Goal: Task Accomplishment & Management: Manage account settings

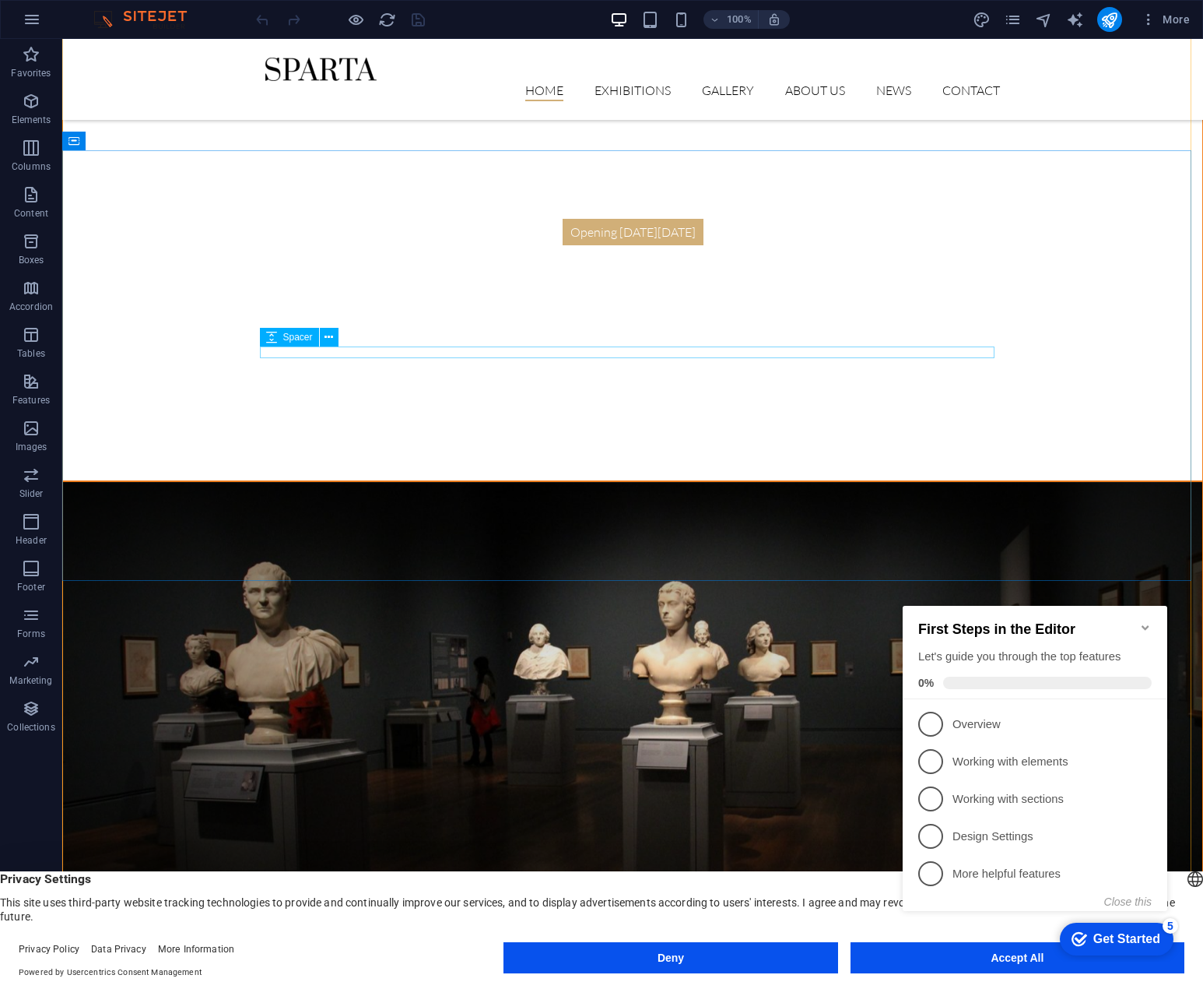
scroll to position [545, 0]
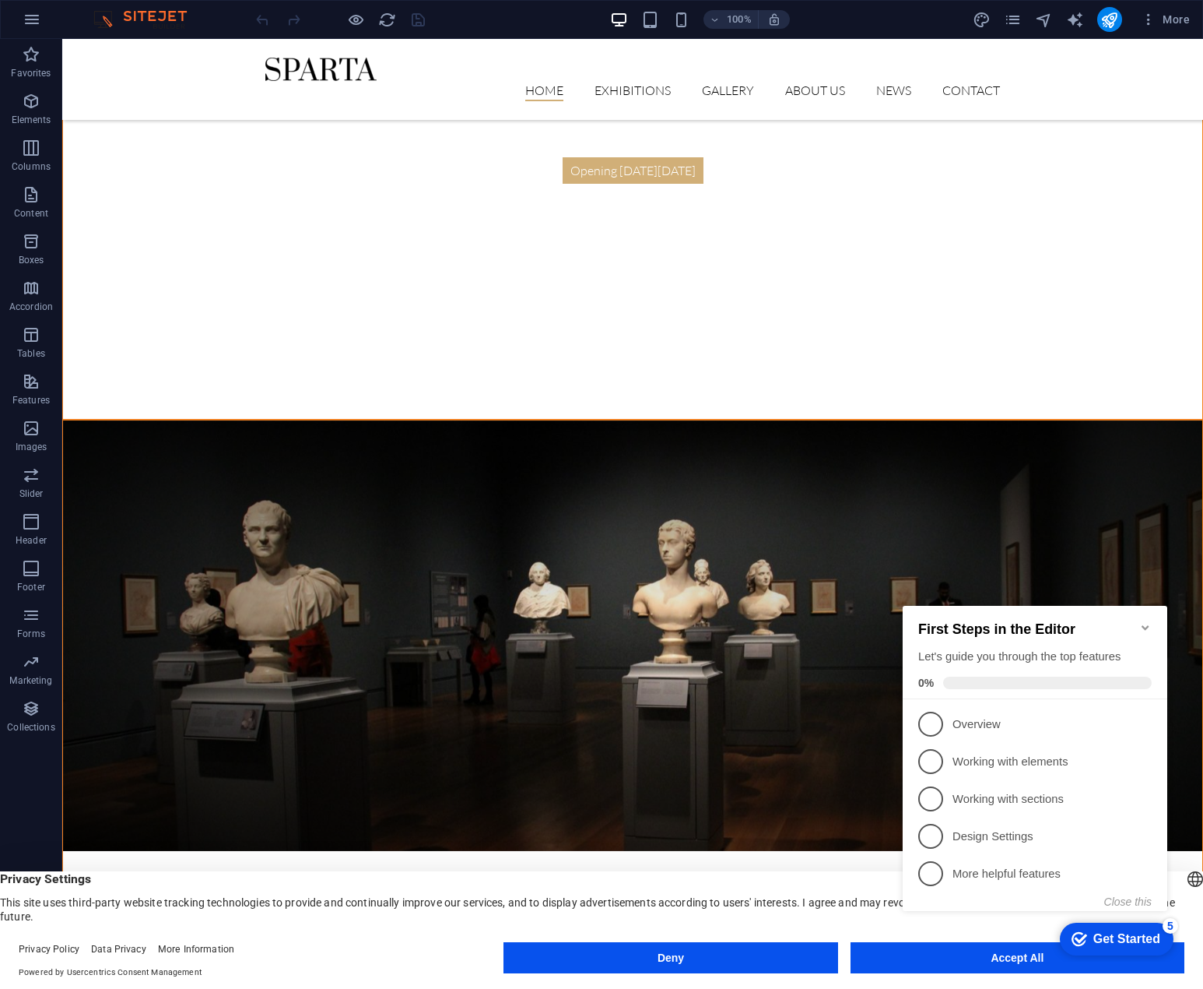
click at [900, 966] on button "Accept All" at bounding box center [1018, 957] width 334 height 31
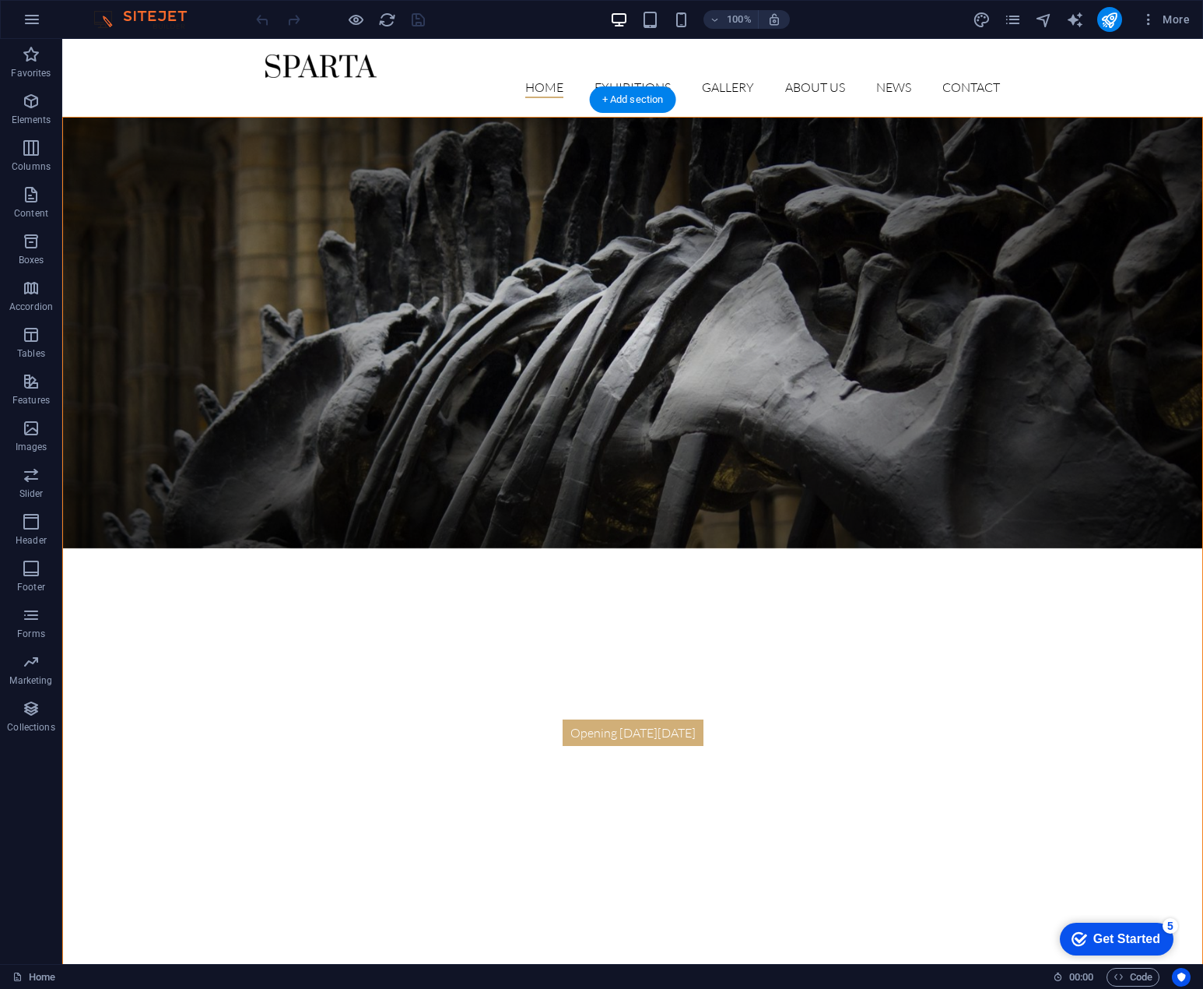
scroll to position [0, 0]
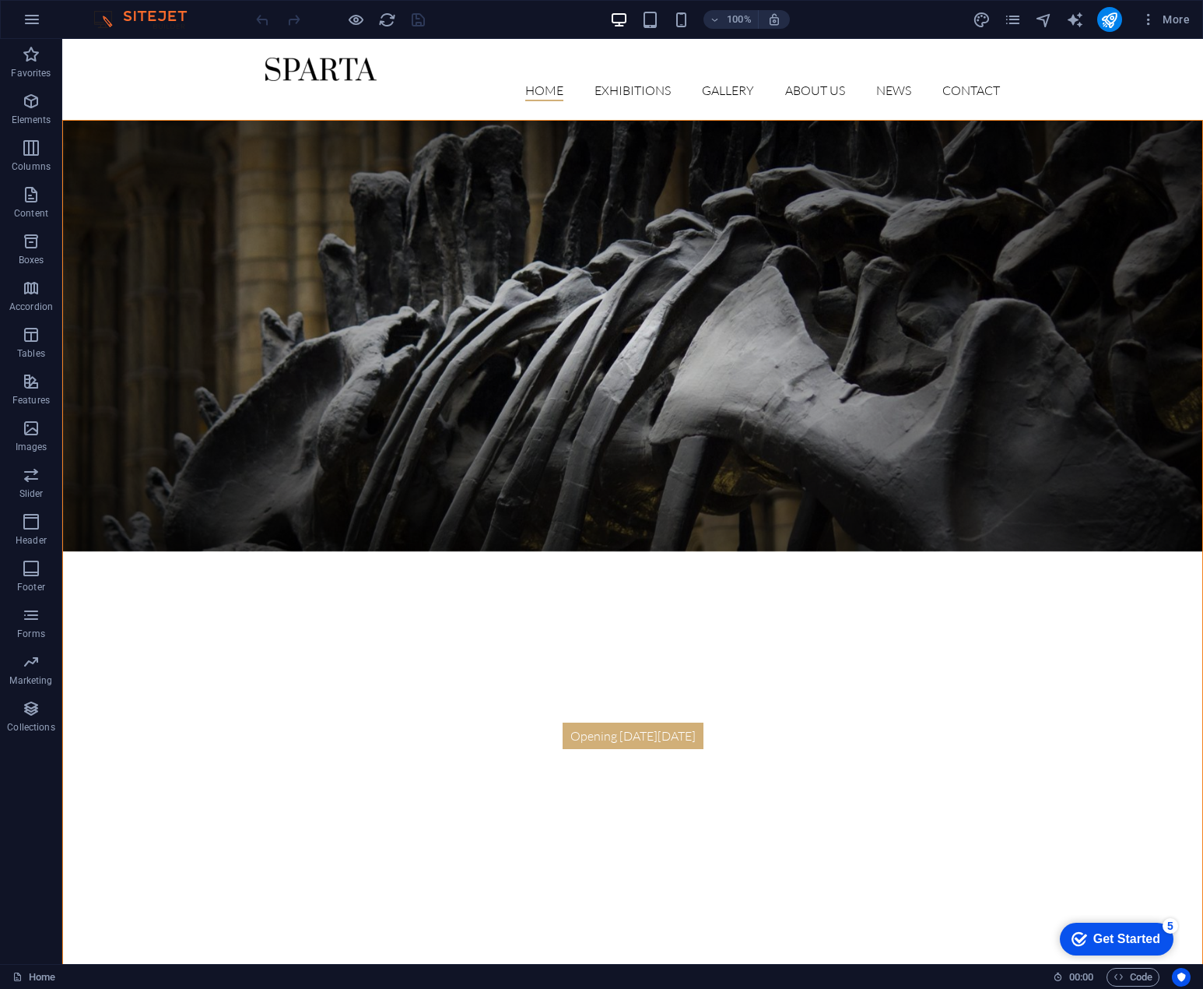
click at [1128, 932] on div "Get Started" at bounding box center [1127, 939] width 67 height 14
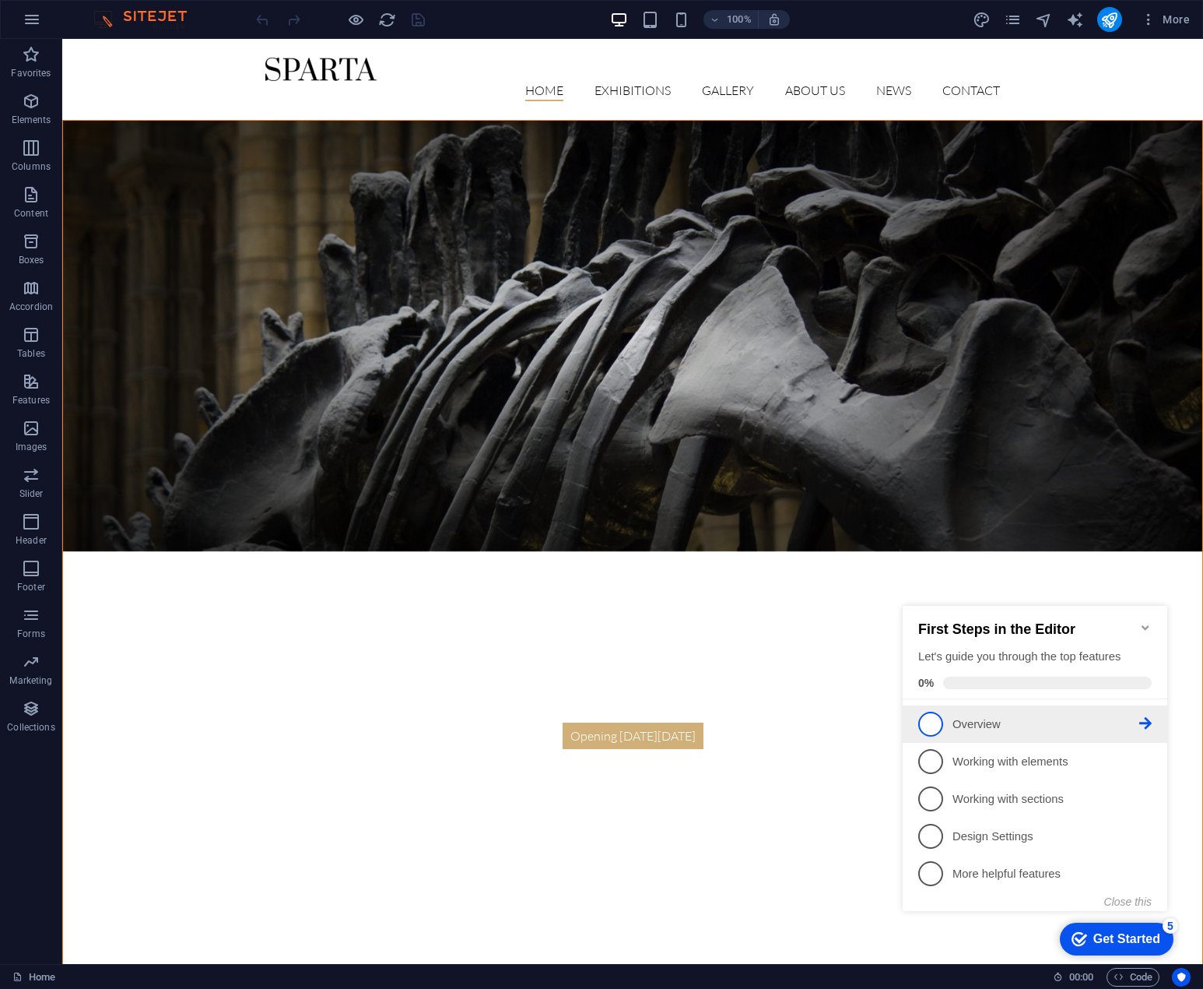
click at [1017, 724] on p "Overview - incomplete" at bounding box center [1046, 724] width 187 height 16
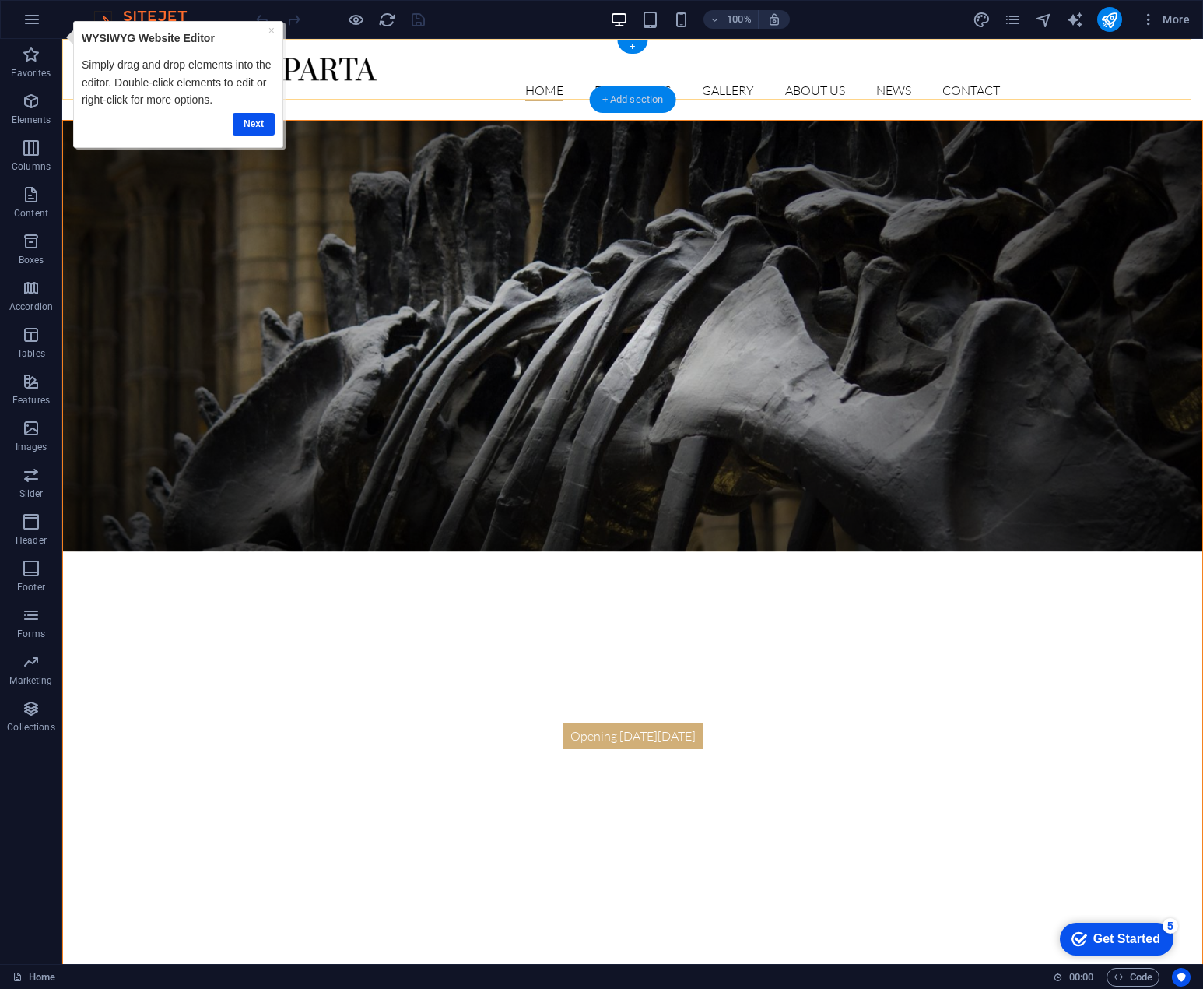
click at [628, 94] on div "+ Add section" at bounding box center [633, 99] width 86 height 26
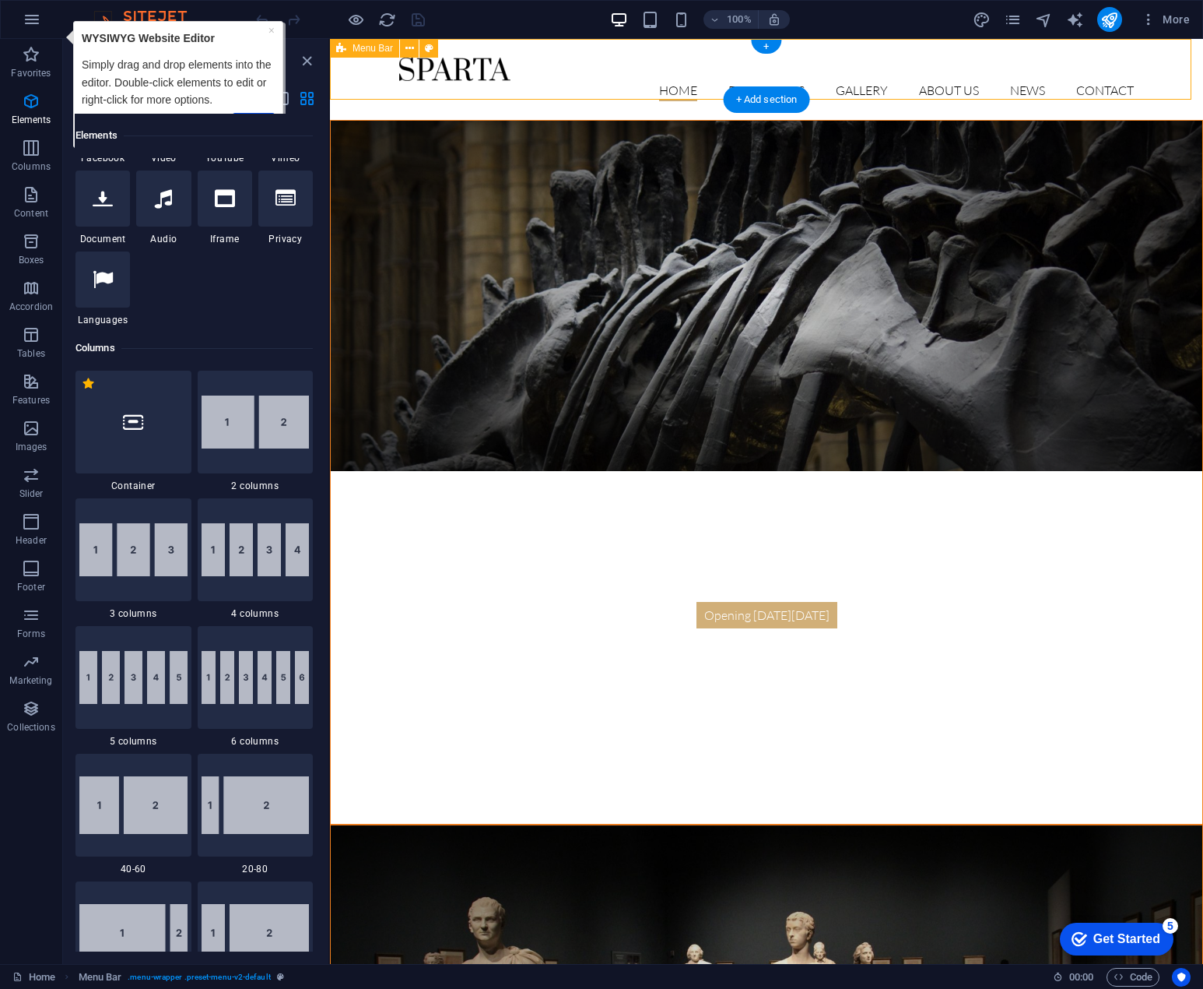
scroll to position [2724, 0]
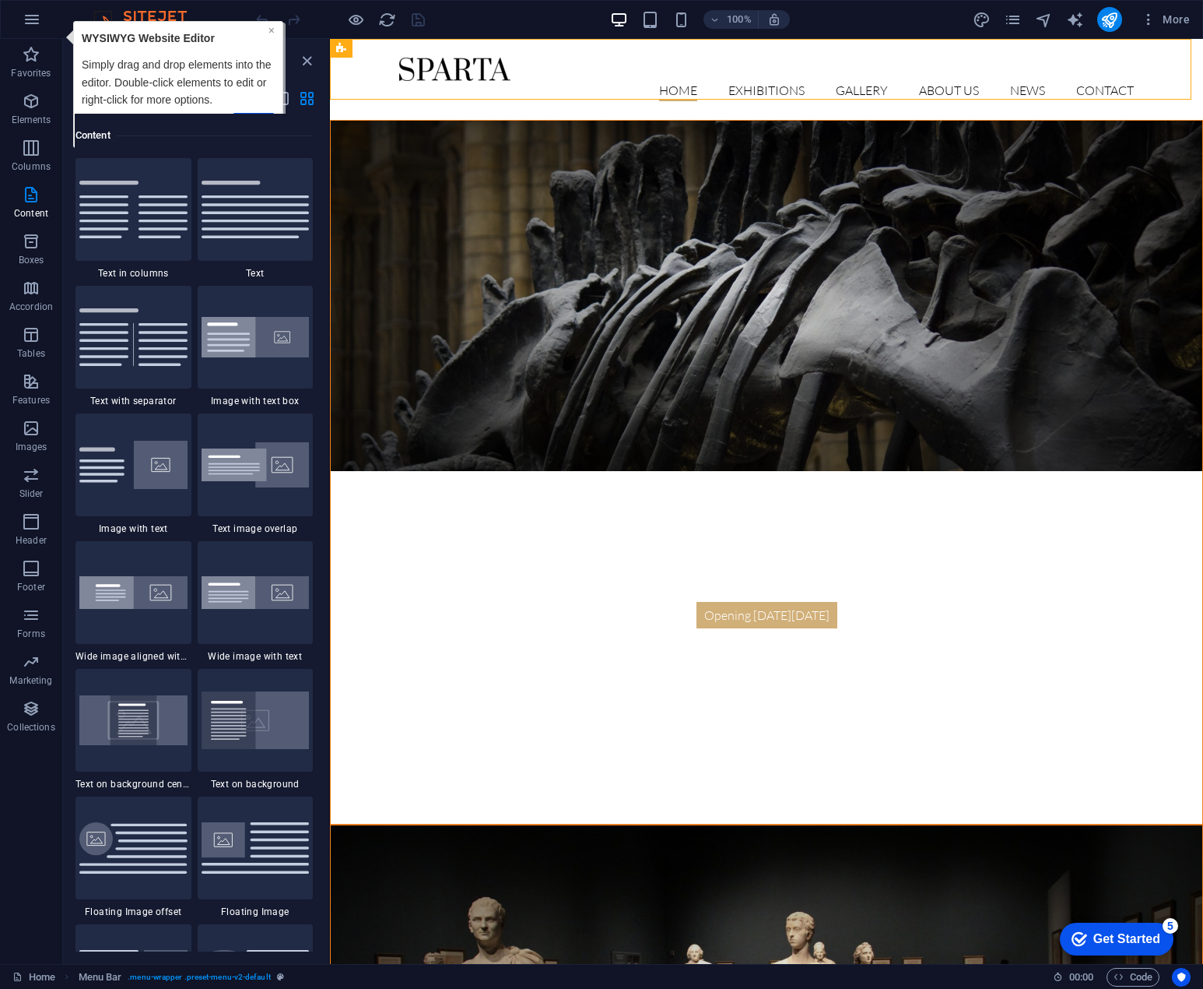
click at [269, 30] on link "×" at bounding box center [271, 30] width 6 height 12
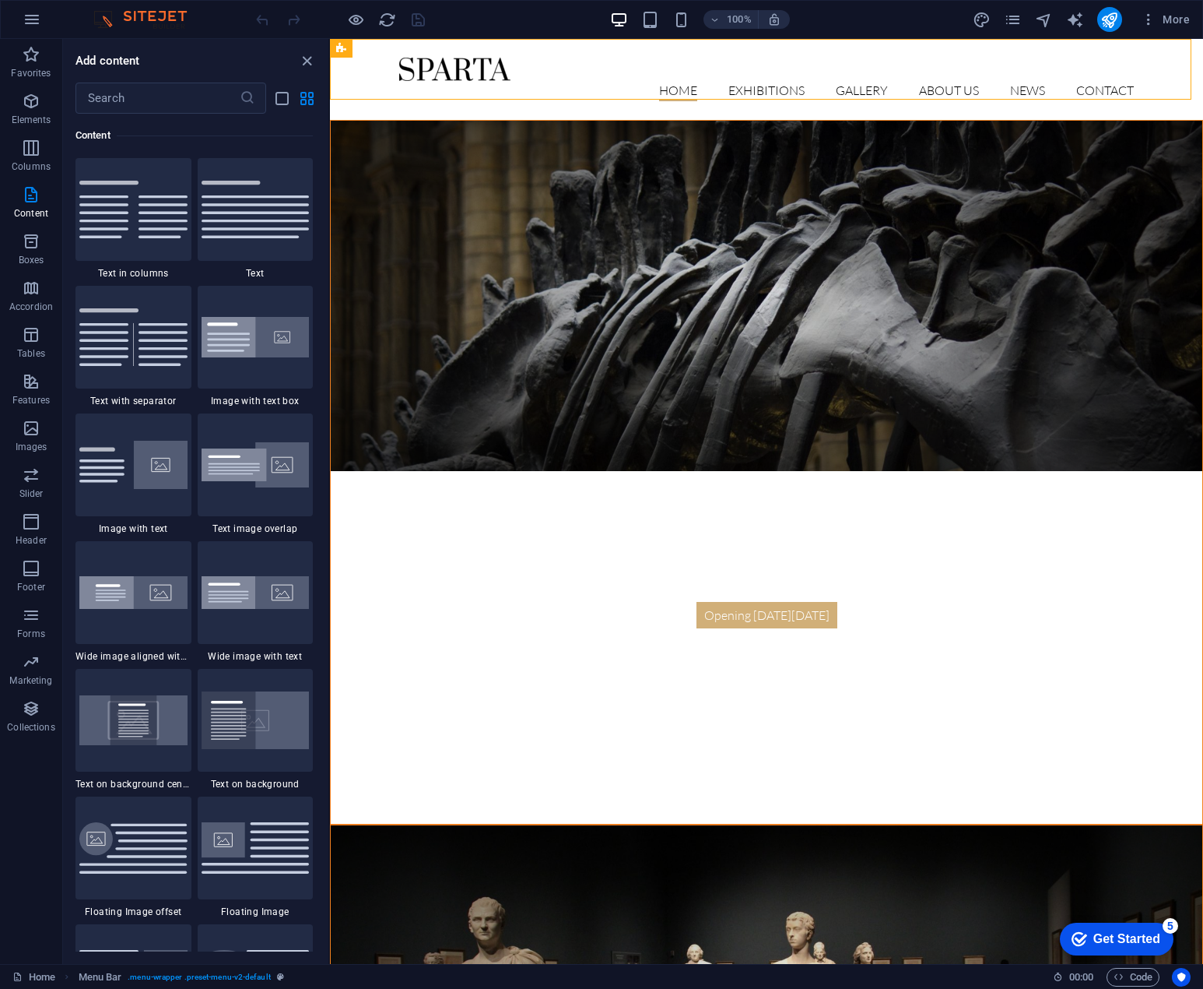
click at [136, 6] on div "100% More" at bounding box center [602, 19] width 1202 height 37
click at [136, 16] on img at bounding box center [148, 19] width 117 height 19
click at [30, 14] on icon "button" at bounding box center [32, 19] width 19 height 19
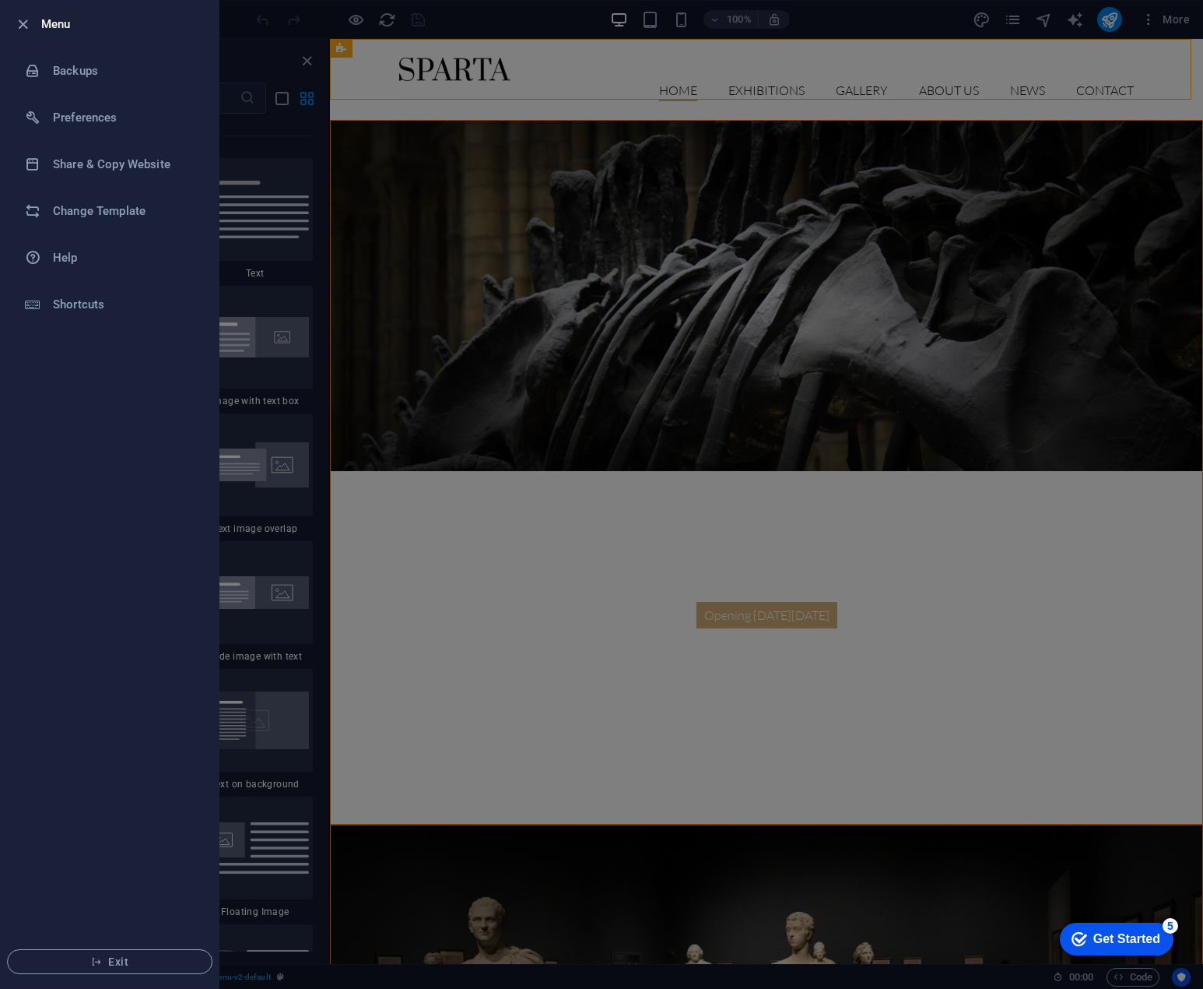
click at [532, 295] on div at bounding box center [601, 494] width 1203 height 989
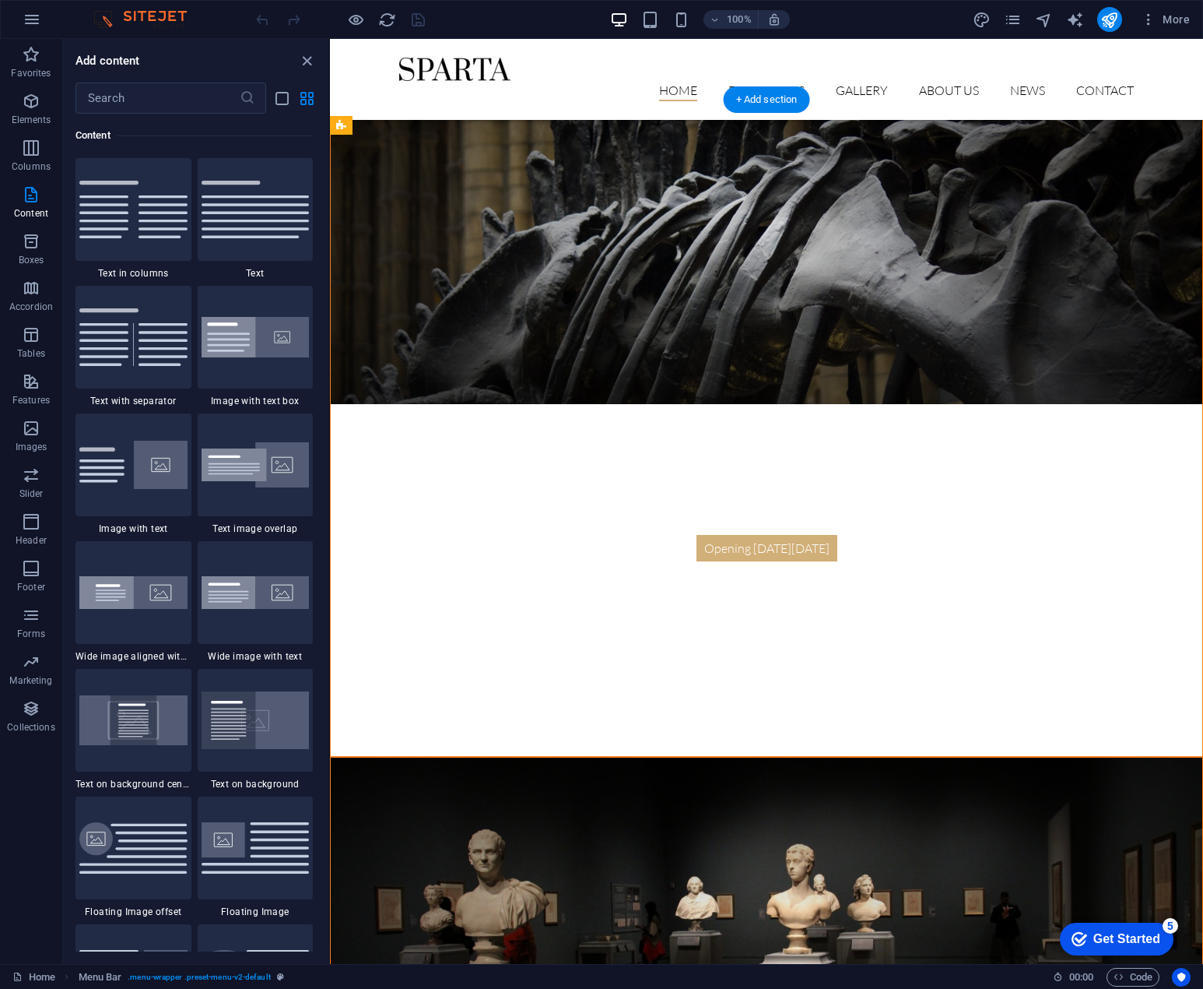
scroll to position [0, 0]
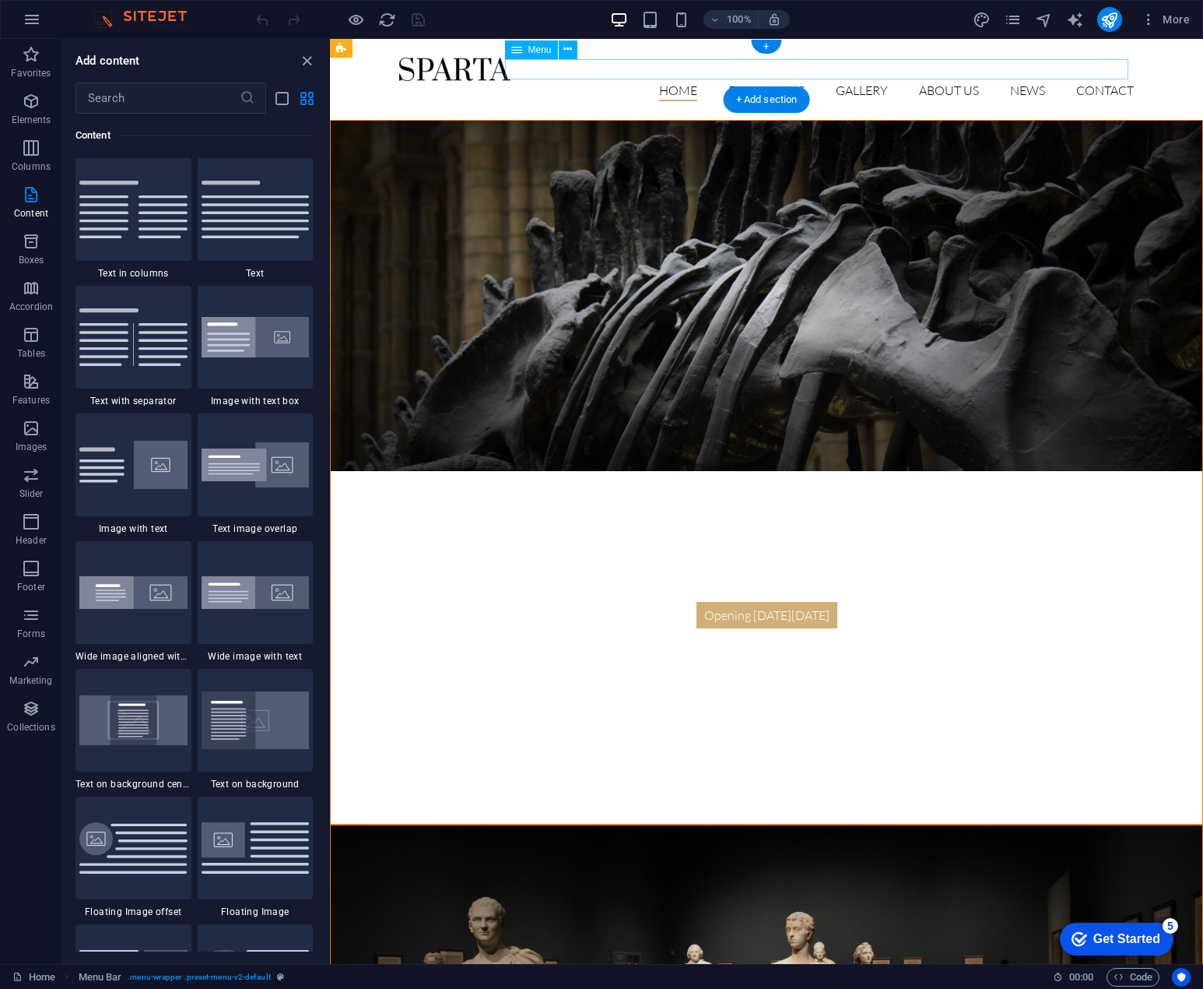
click at [669, 81] on nav "Home Exhibitions Detail view Gallery About us News Contact" at bounding box center [766, 91] width 735 height 20
click at [553, 49] on div "Menu" at bounding box center [531, 49] width 53 height 19
click at [540, 49] on span "Menu" at bounding box center [540, 49] width 23 height 9
click at [569, 50] on icon at bounding box center [568, 49] width 9 height 16
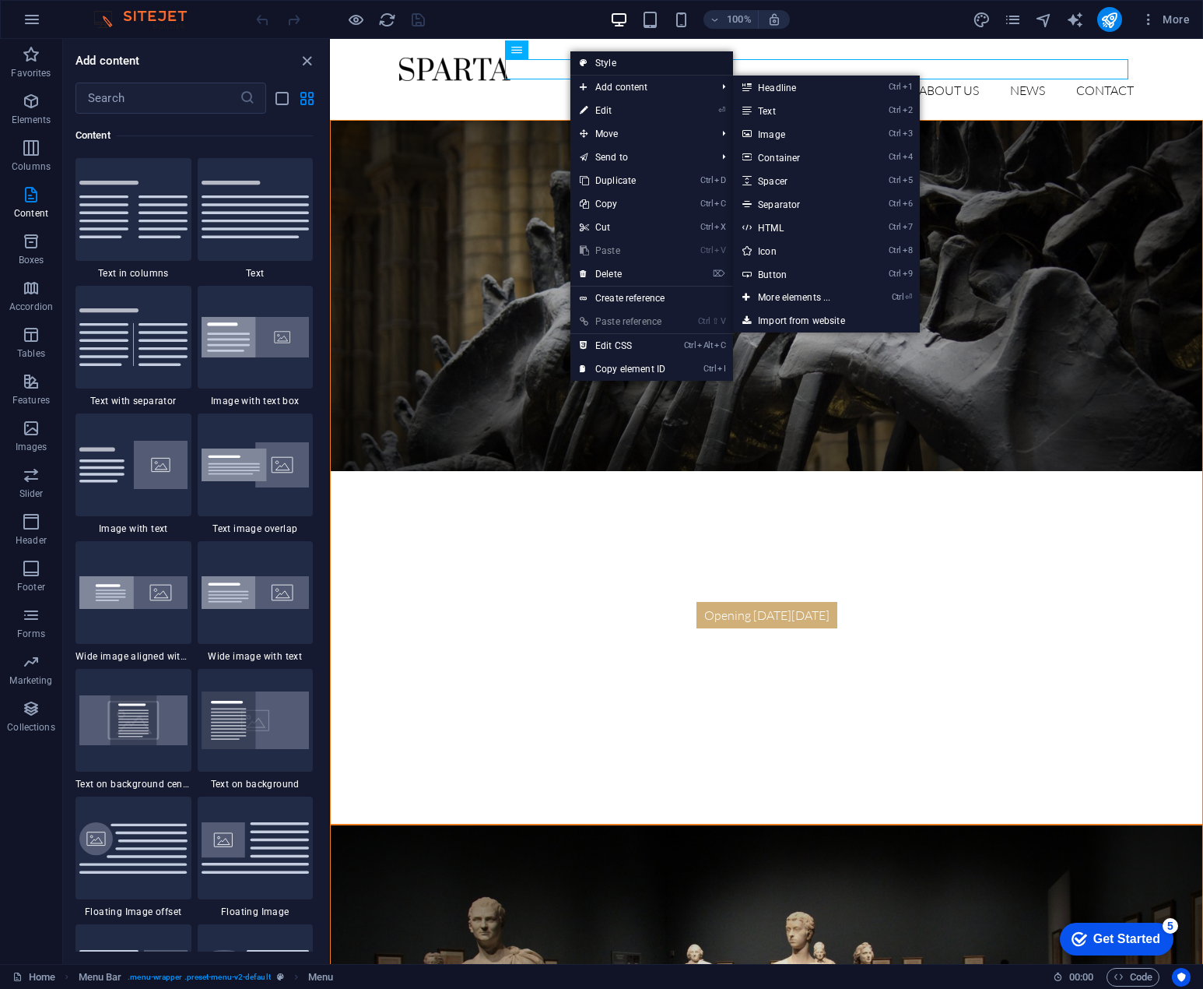
drag, startPoint x: 654, startPoint y: 63, endPoint x: 283, endPoint y: 49, distance: 371.6
click at [654, 63] on link "Style" at bounding box center [652, 62] width 163 height 23
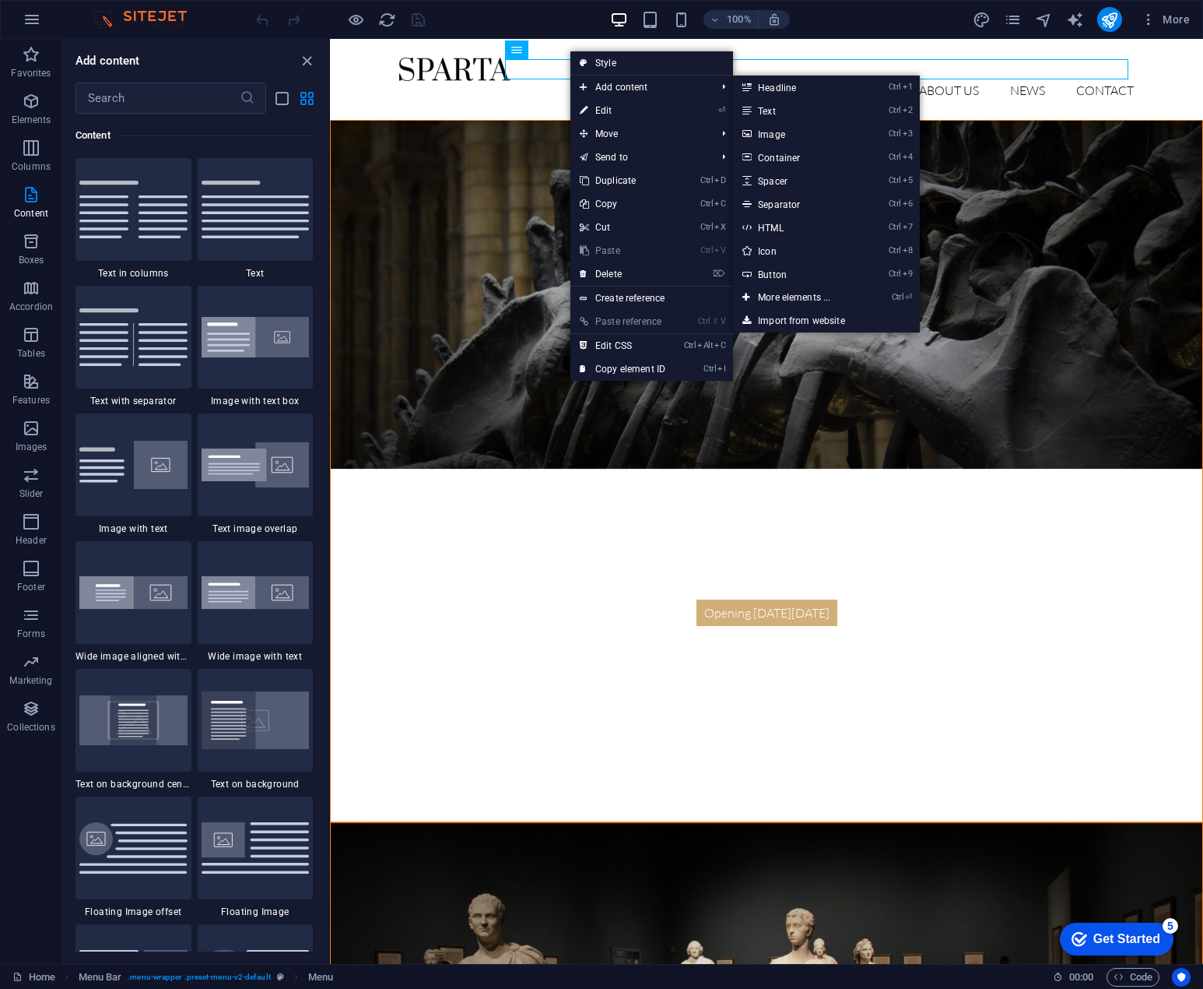
select select "rem"
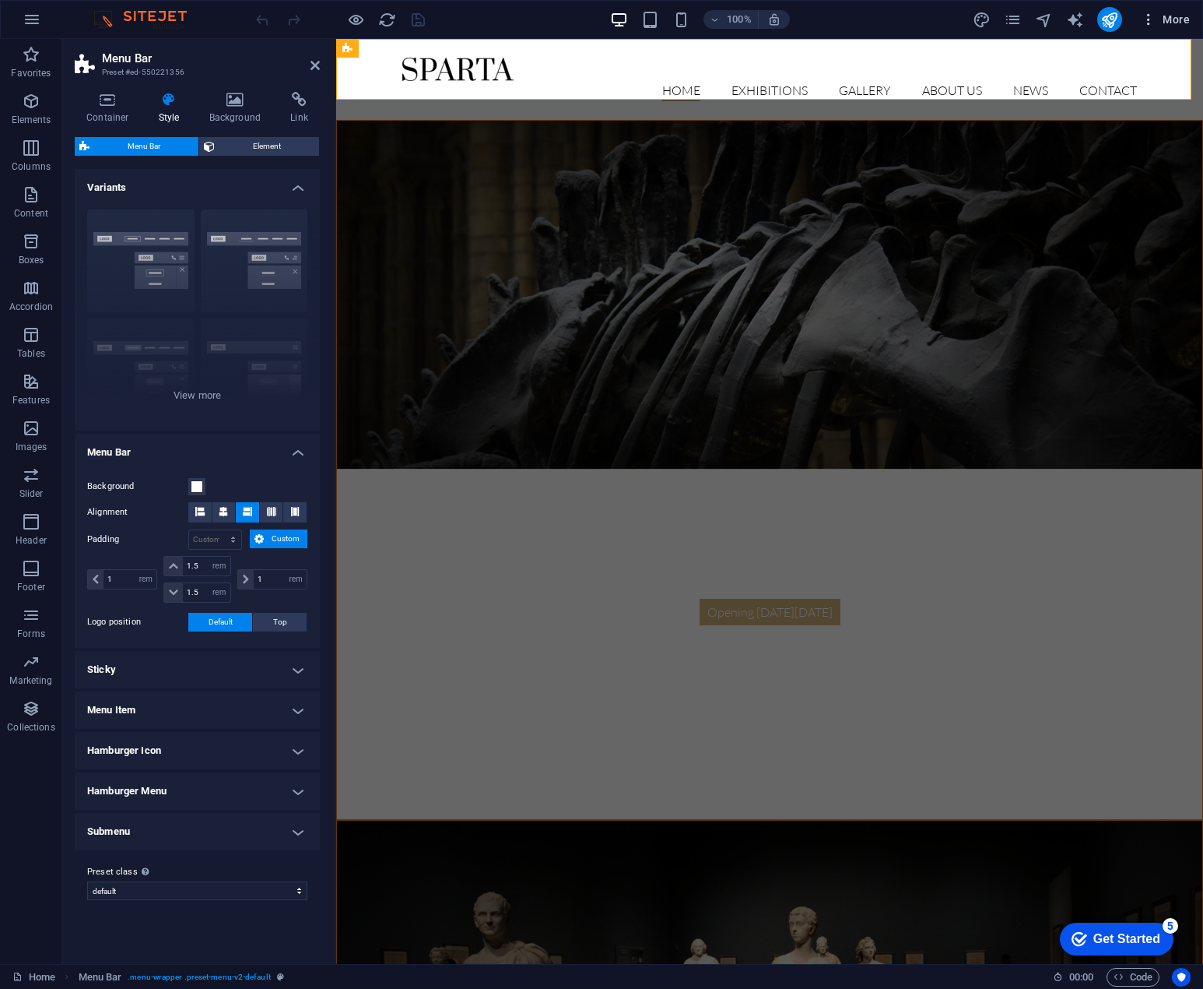
click at [1173, 13] on span "More" at bounding box center [1165, 20] width 49 height 16
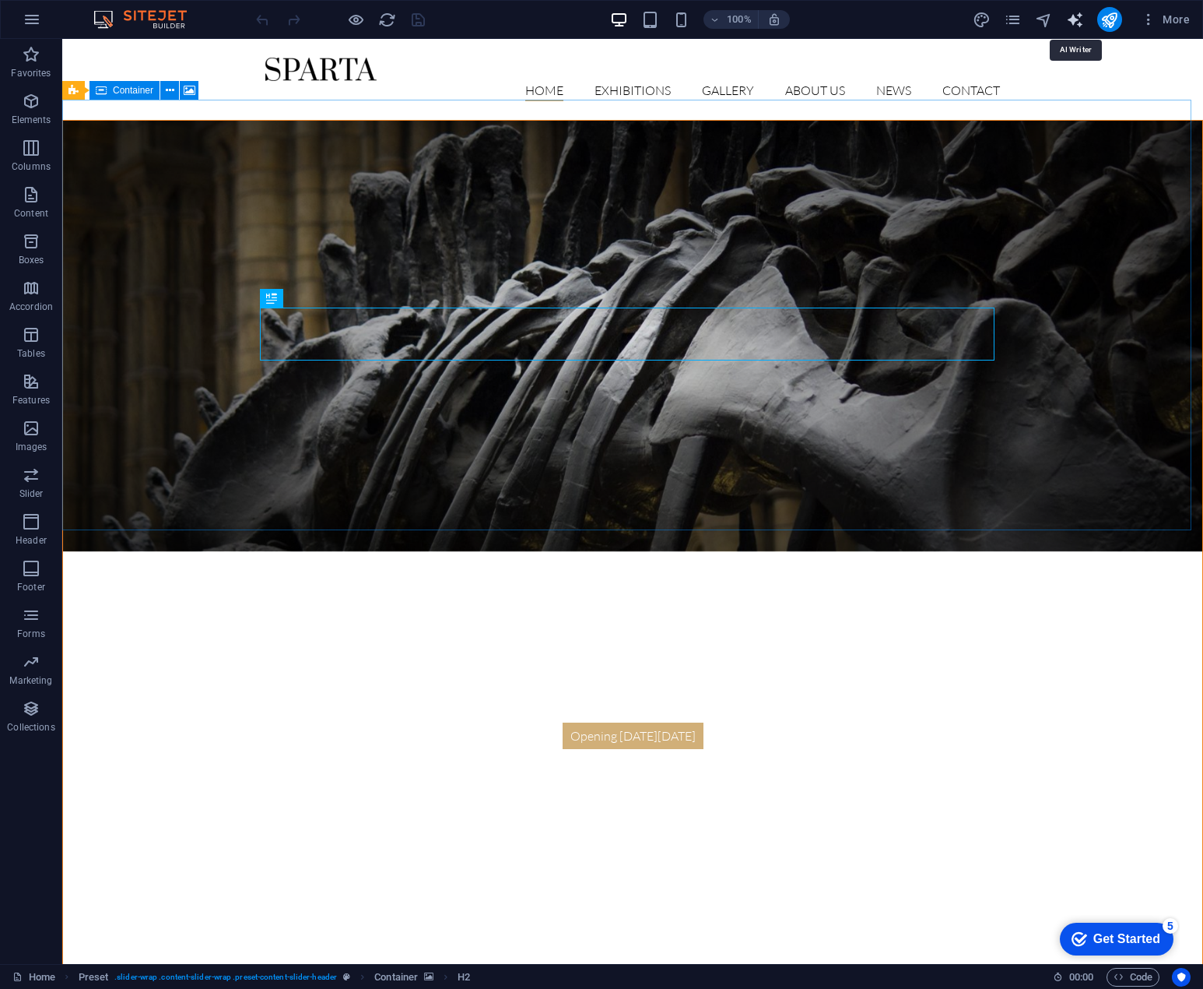
click at [1076, 26] on icon "text_generator" at bounding box center [1075, 20] width 18 height 18
select select "English"
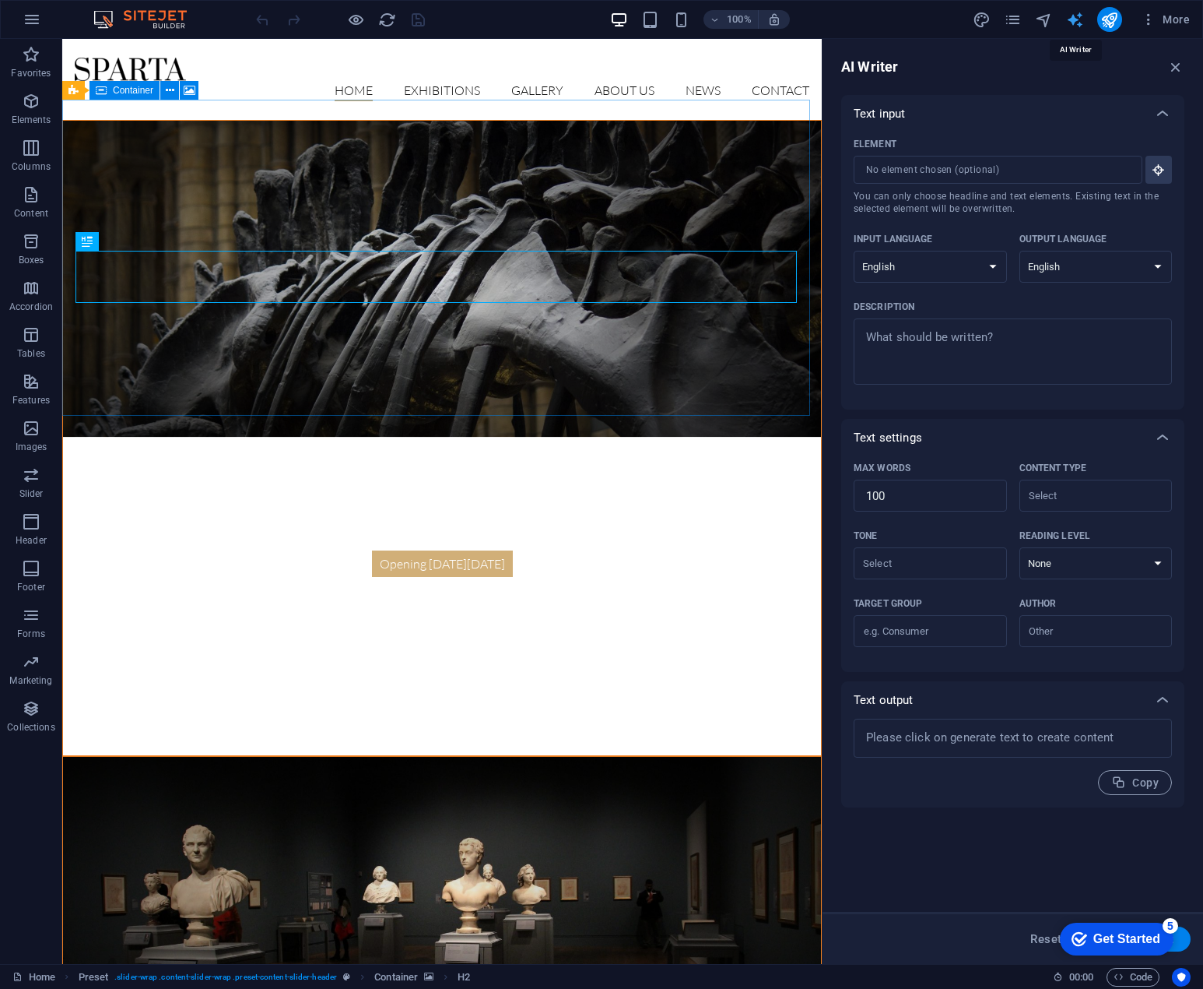
click at [1076, 25] on icon "text_generator" at bounding box center [1075, 20] width 18 height 18
click at [1179, 65] on icon "button" at bounding box center [1176, 66] width 17 height 17
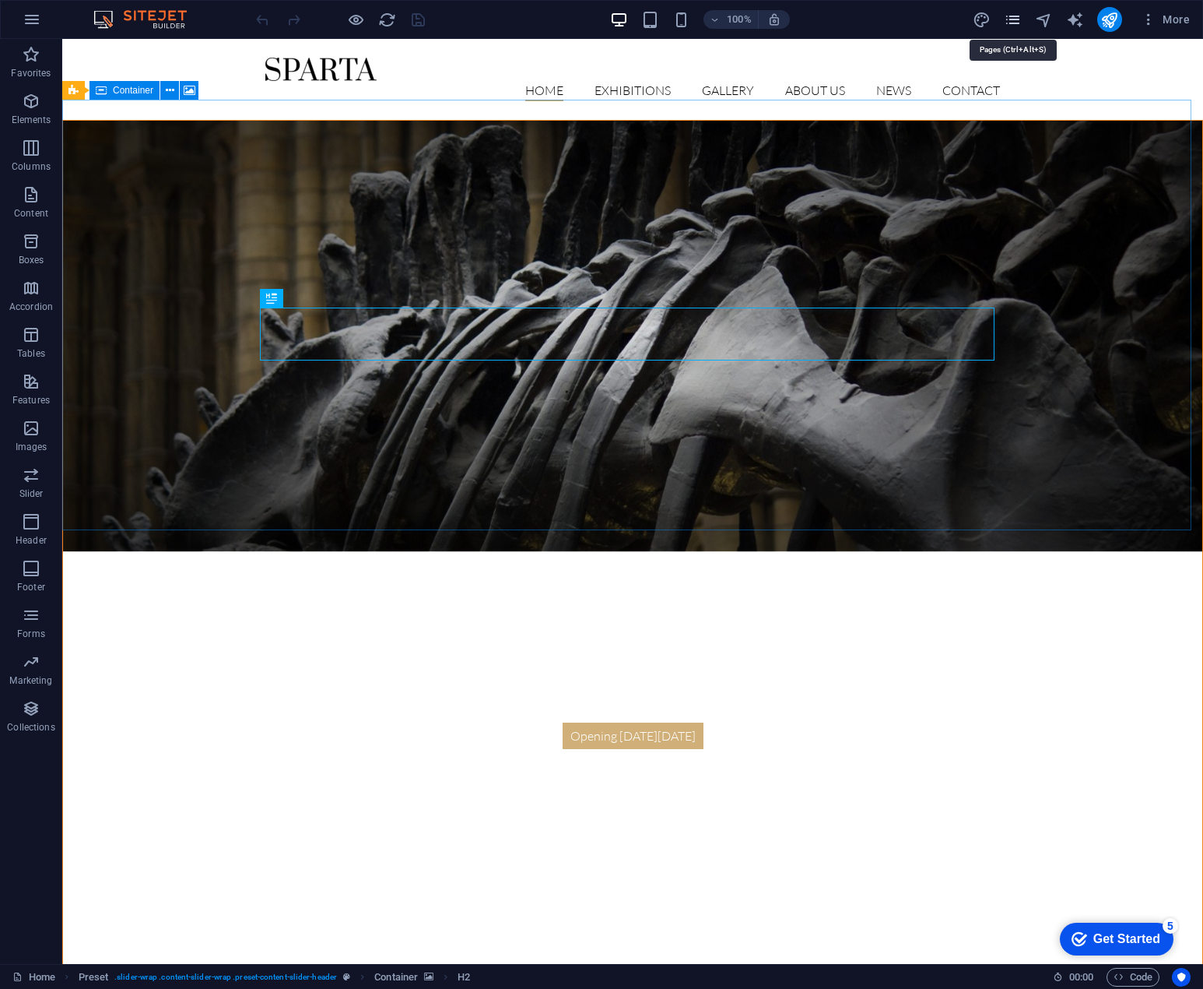
click at [1013, 17] on icon "pages" at bounding box center [1013, 20] width 18 height 18
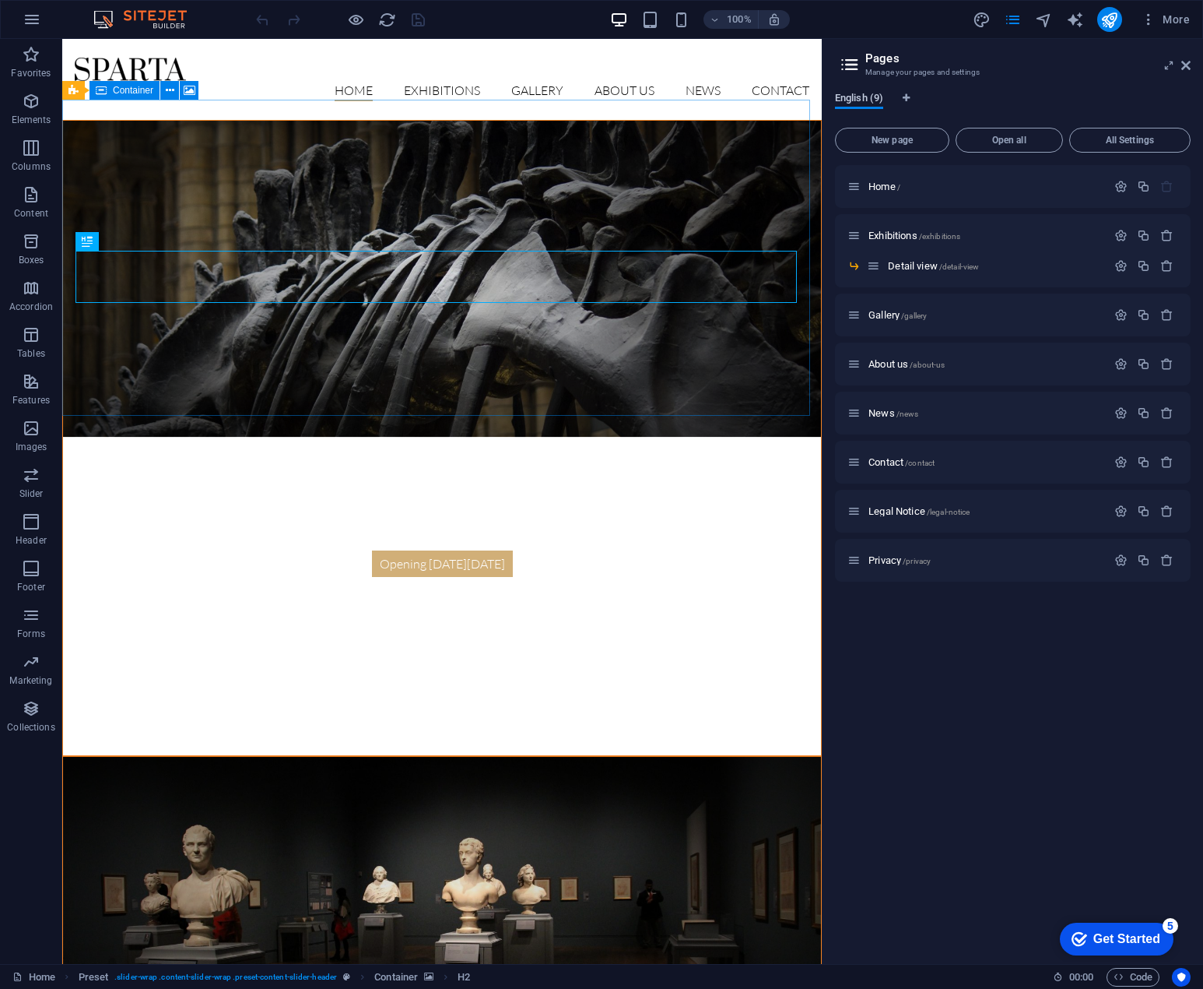
click at [870, 97] on span "English (9)" at bounding box center [859, 100] width 48 height 22
click at [910, 97] on icon "Language Tabs" at bounding box center [906, 97] width 7 height 9
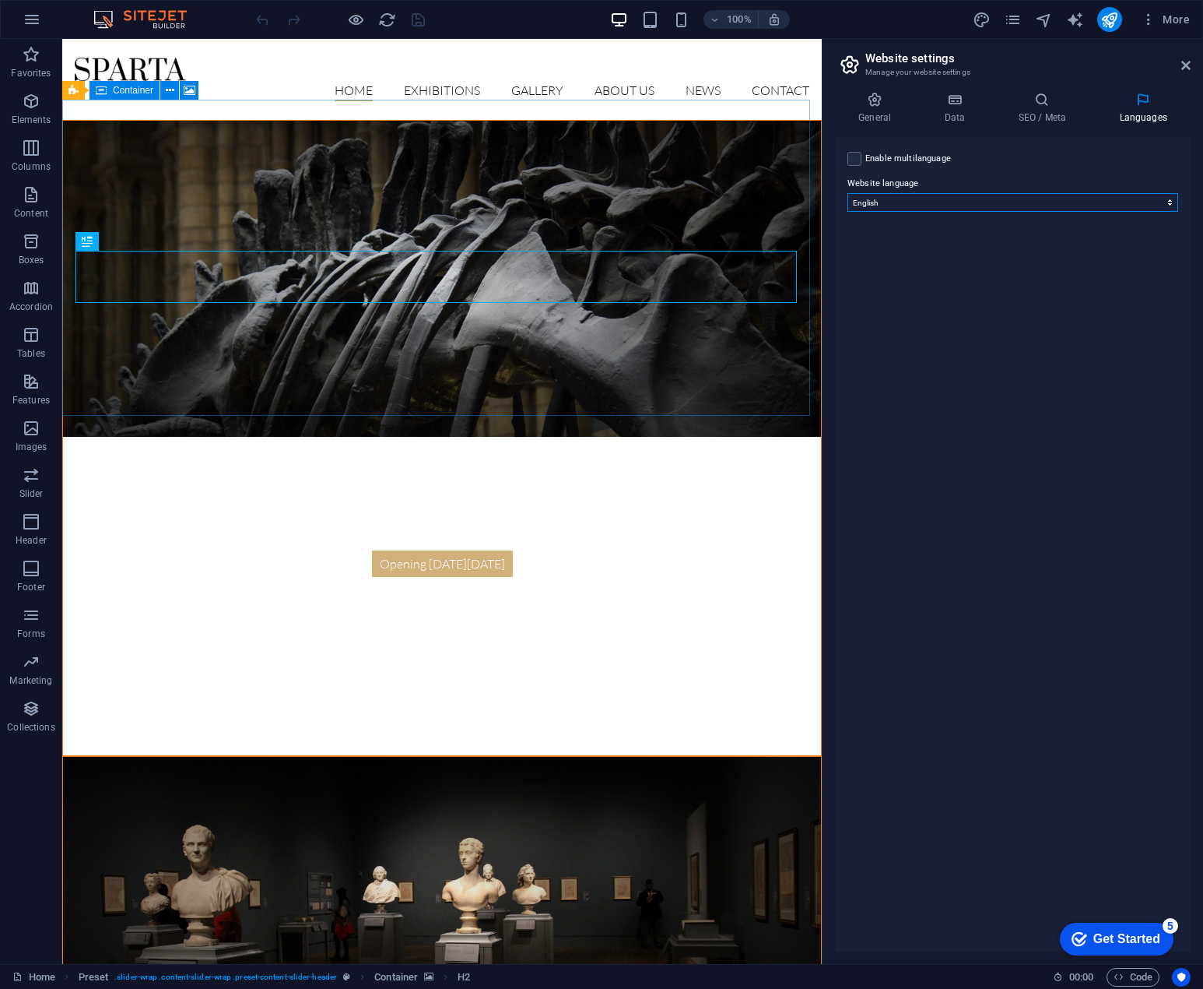
click at [960, 198] on select "Abkhazian Afar Afrikaans Akan Albanian Amharic Arabic Aragonese Armenian Assame…" at bounding box center [1013, 202] width 331 height 19
select select "128"
click at [848, 193] on select "Abkhazian Afar Afrikaans Akan Albanian Amharic Arabic Aragonese Armenian Assame…" at bounding box center [1013, 202] width 331 height 19
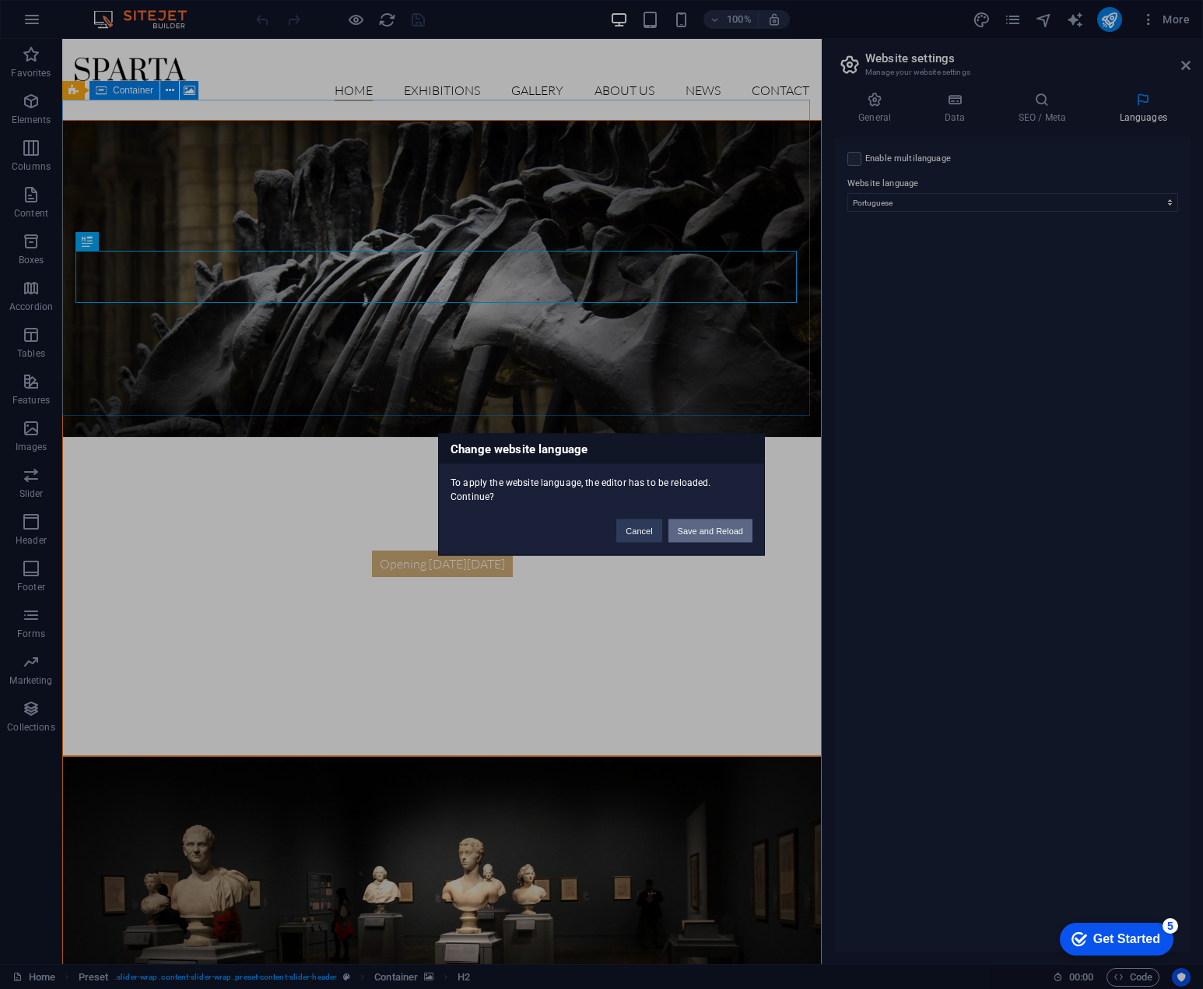
click at [736, 535] on button "Save and Reload" at bounding box center [711, 530] width 84 height 23
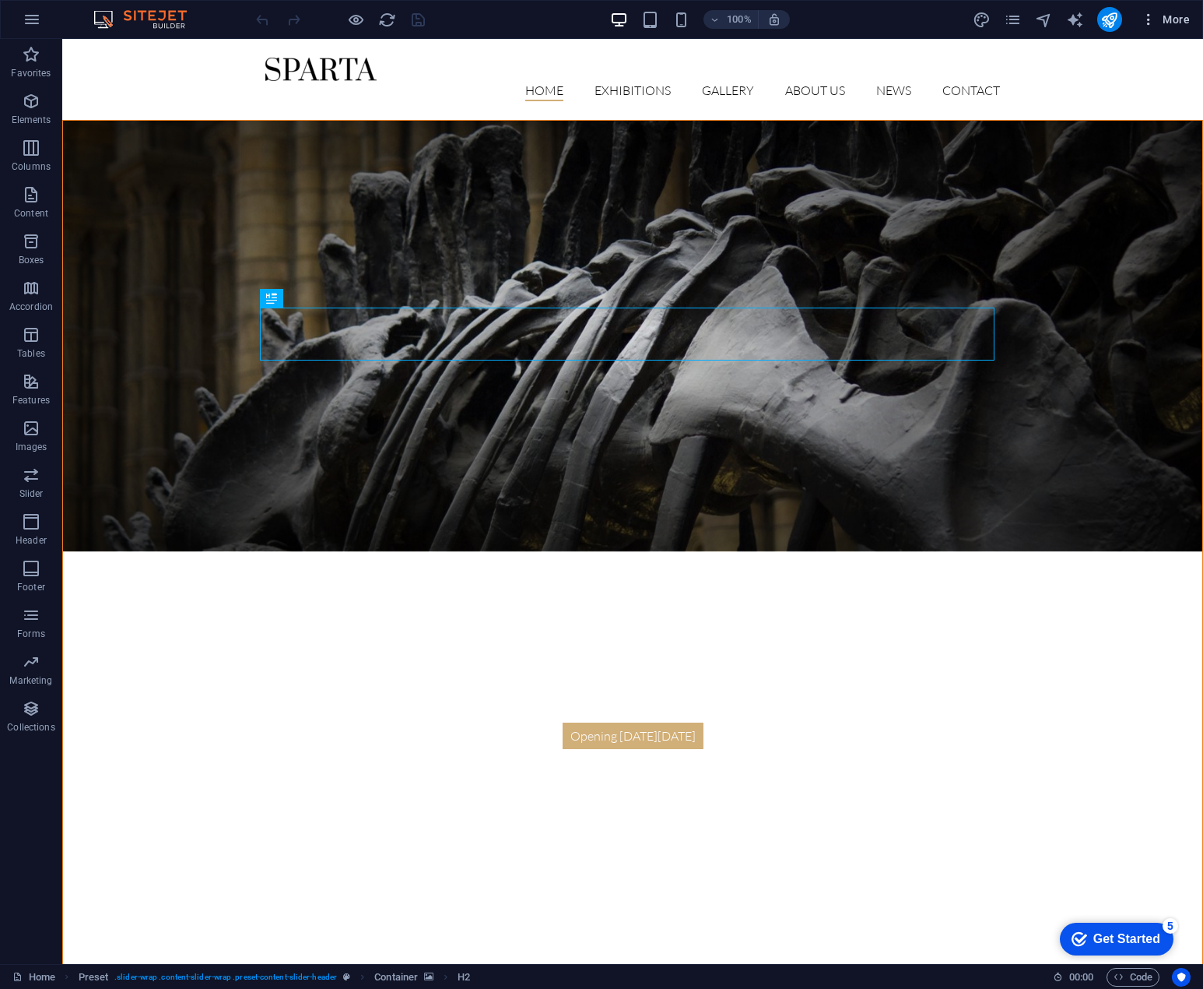
click at [1164, 19] on span "More" at bounding box center [1165, 20] width 49 height 16
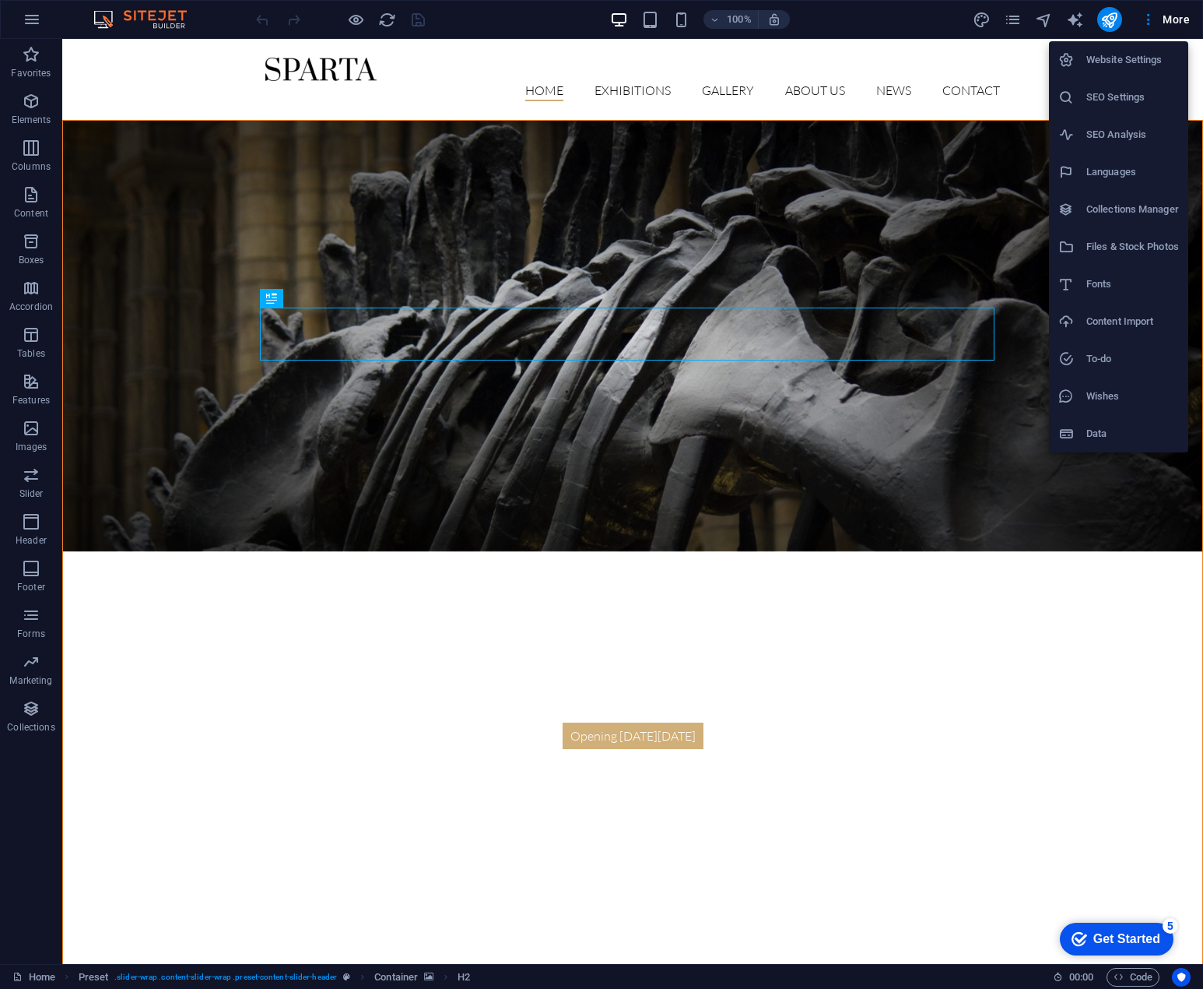
click at [1130, 60] on h6 "Website Settings" at bounding box center [1133, 60] width 93 height 19
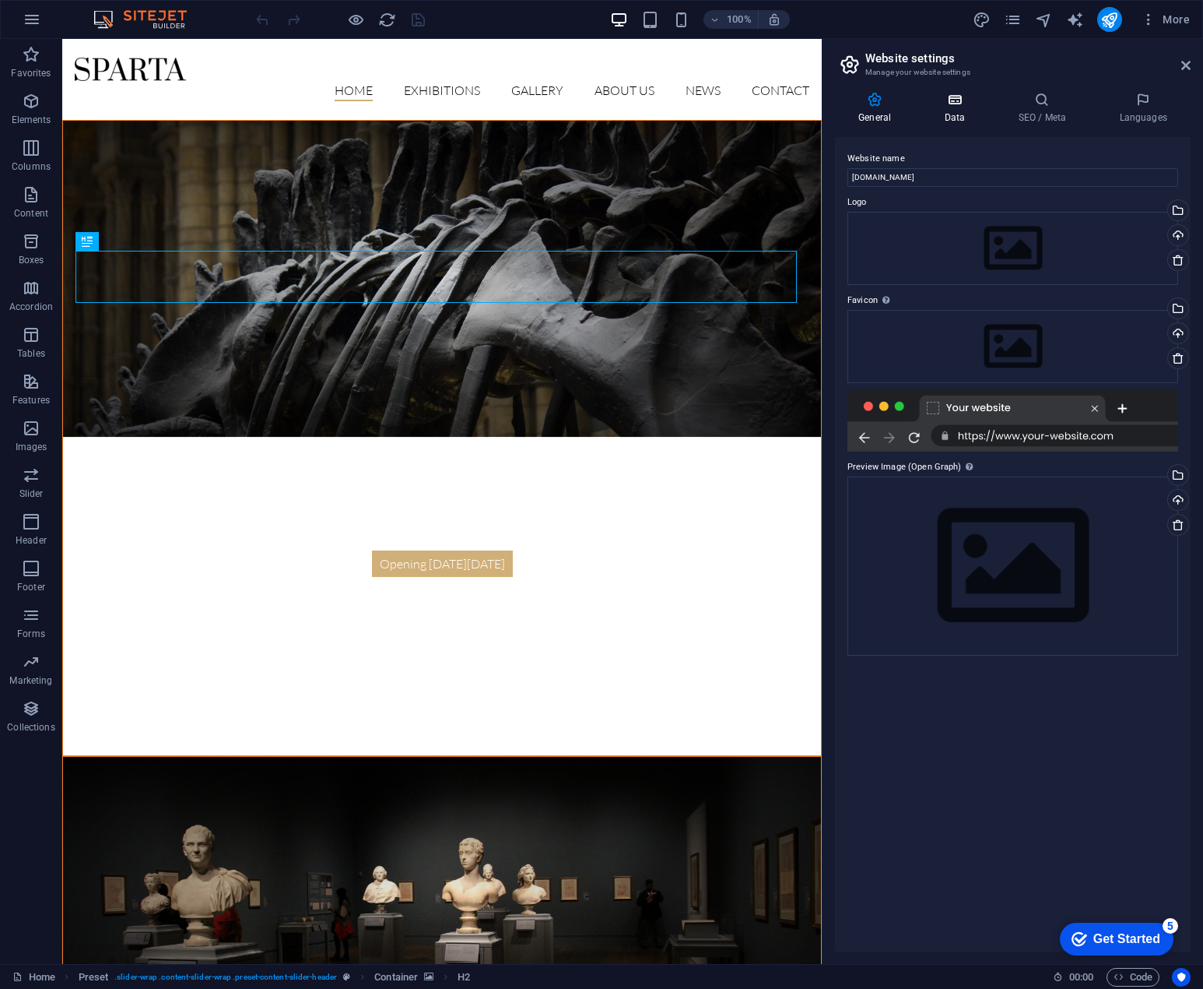
click at [963, 109] on h4 "Data" at bounding box center [958, 108] width 74 height 33
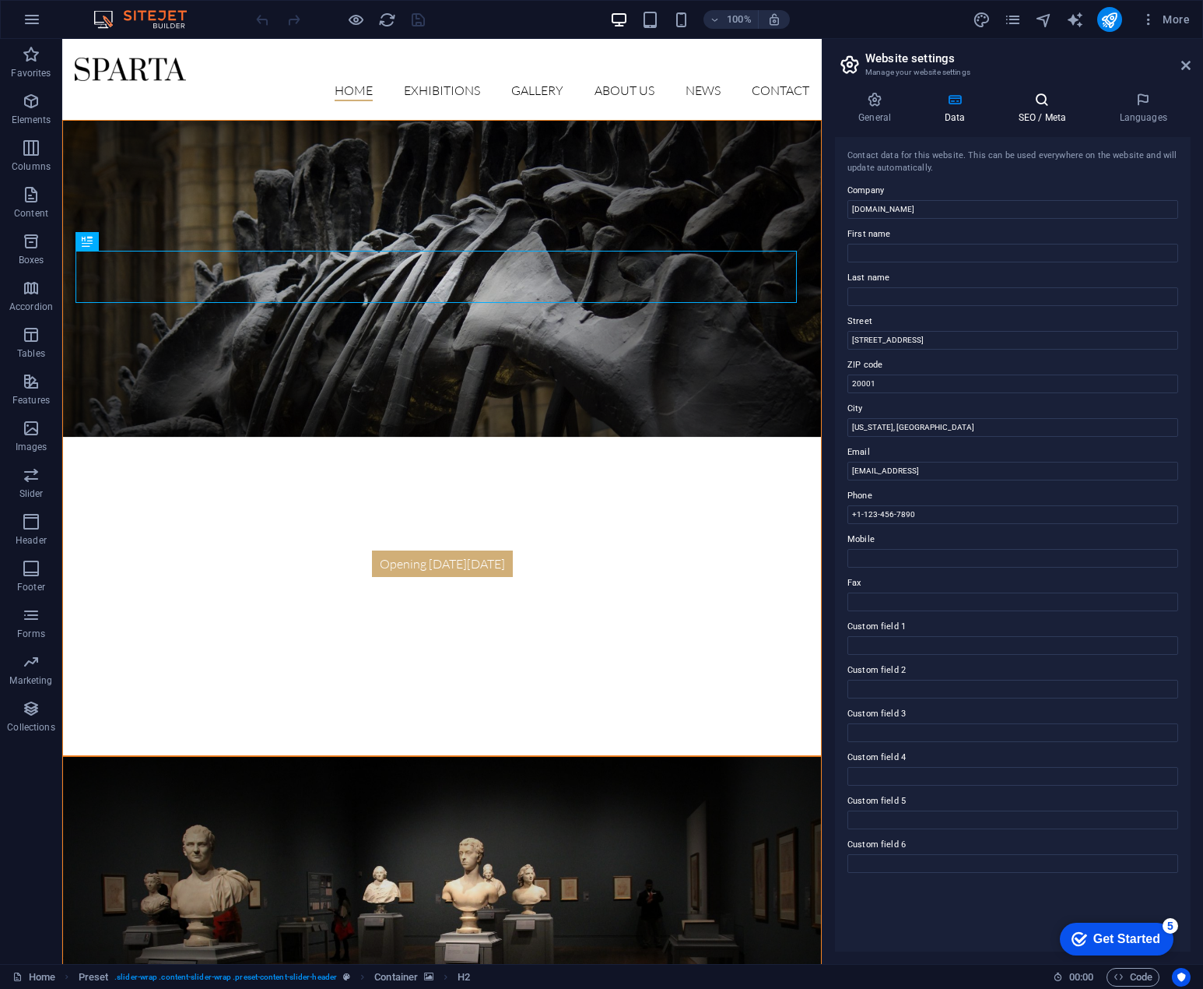
click at [1034, 115] on h4 "SEO / Meta" at bounding box center [1045, 108] width 101 height 33
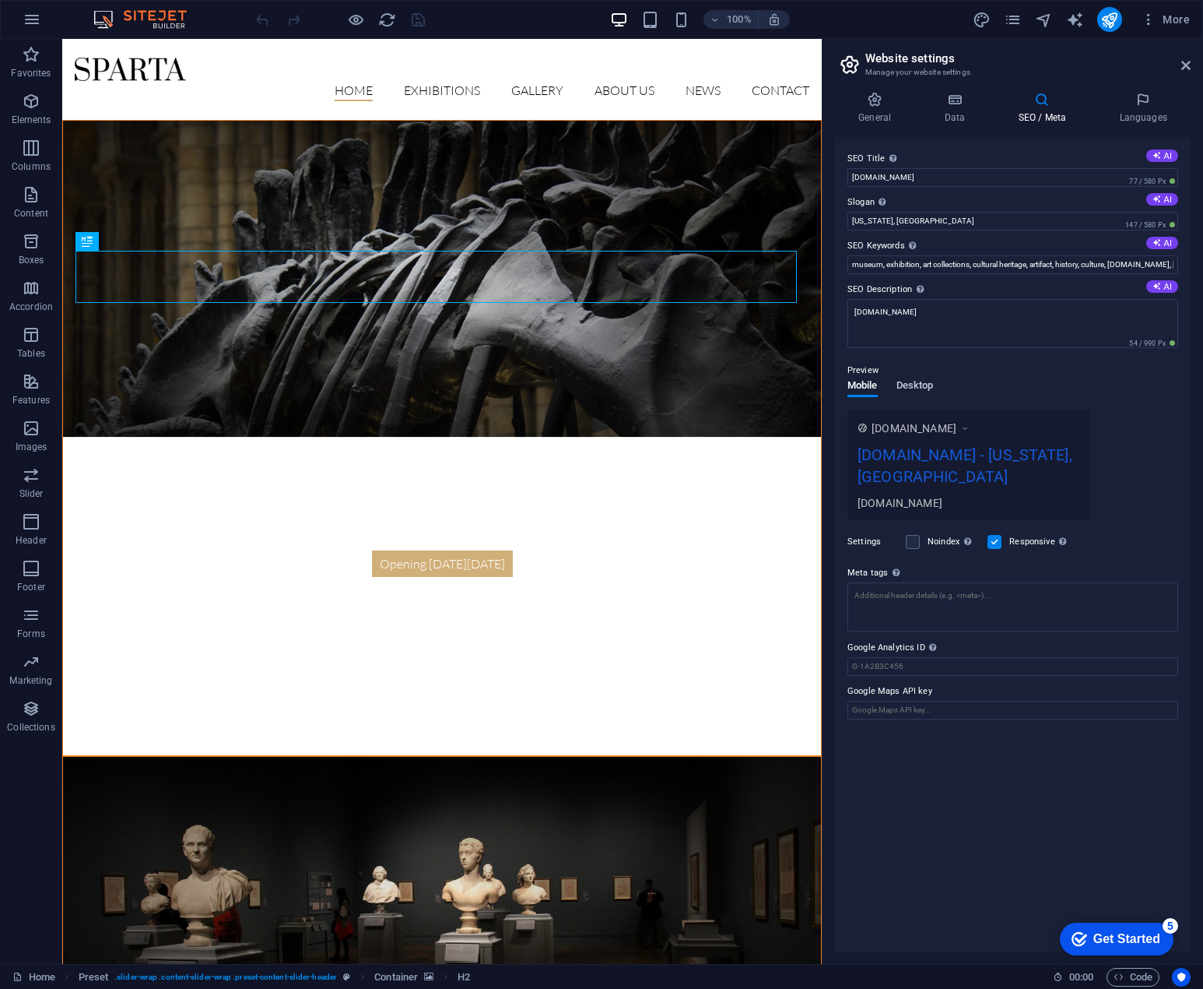
click at [919, 380] on span "Desktop" at bounding box center [915, 387] width 37 height 22
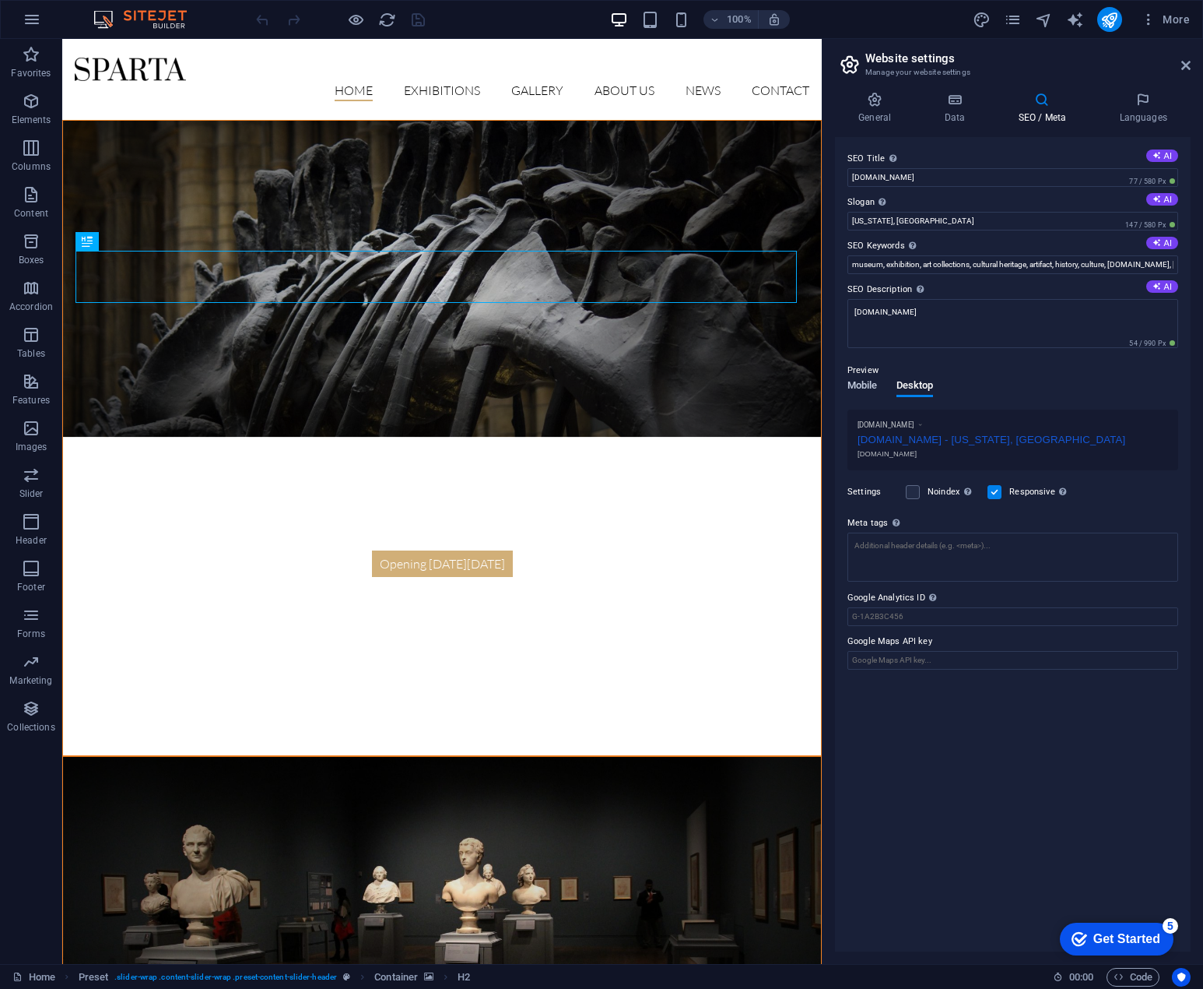
click at [870, 383] on span "Mobile" at bounding box center [863, 387] width 30 height 22
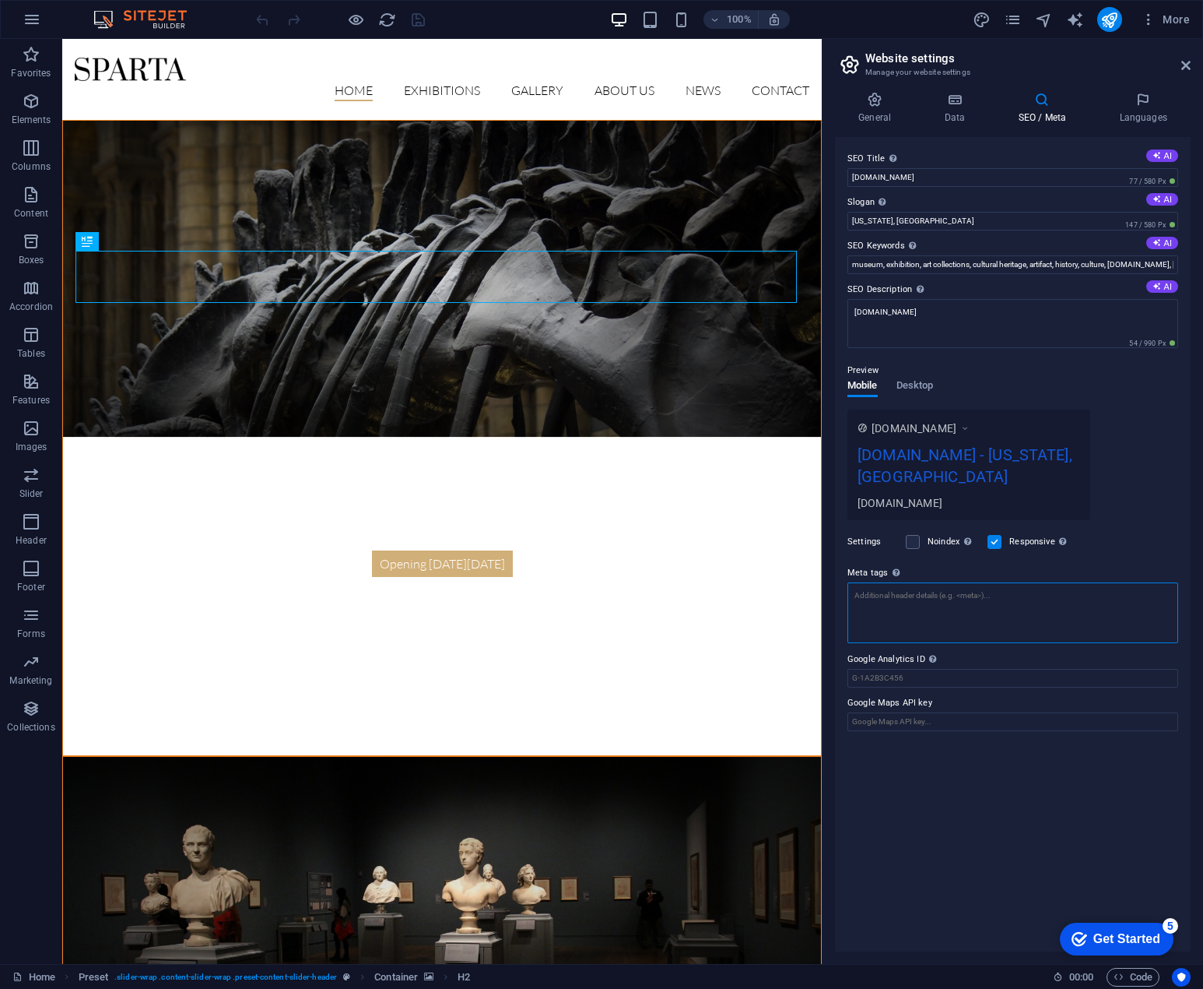
click at [986, 582] on textarea "Meta tags Enter HTML code here that will be placed inside the tags of your webs…" at bounding box center [1013, 612] width 331 height 61
click at [37, 23] on icon "button" at bounding box center [32, 19] width 19 height 19
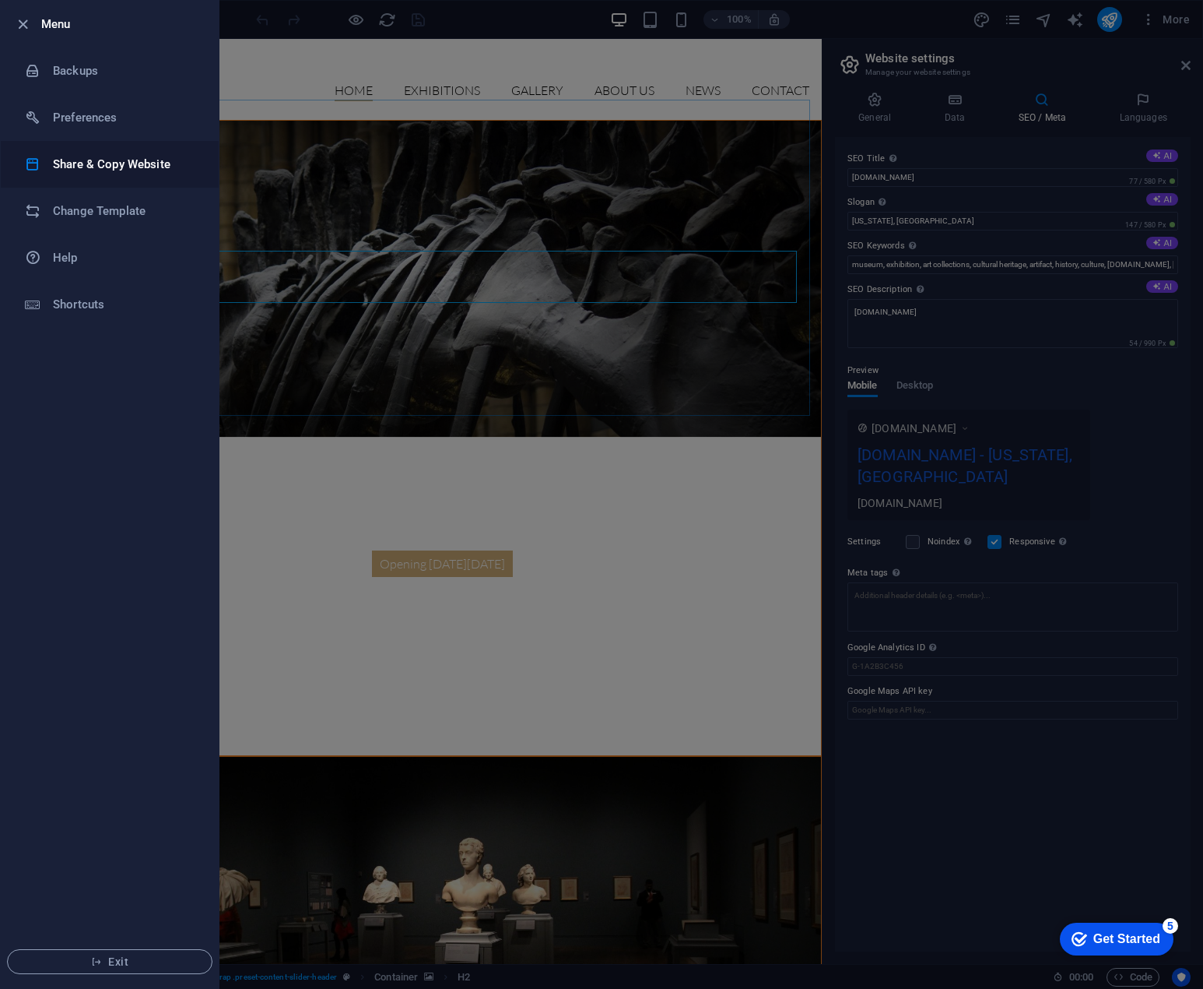
click at [149, 158] on h6 "Share & Copy Website" at bounding box center [125, 164] width 144 height 19
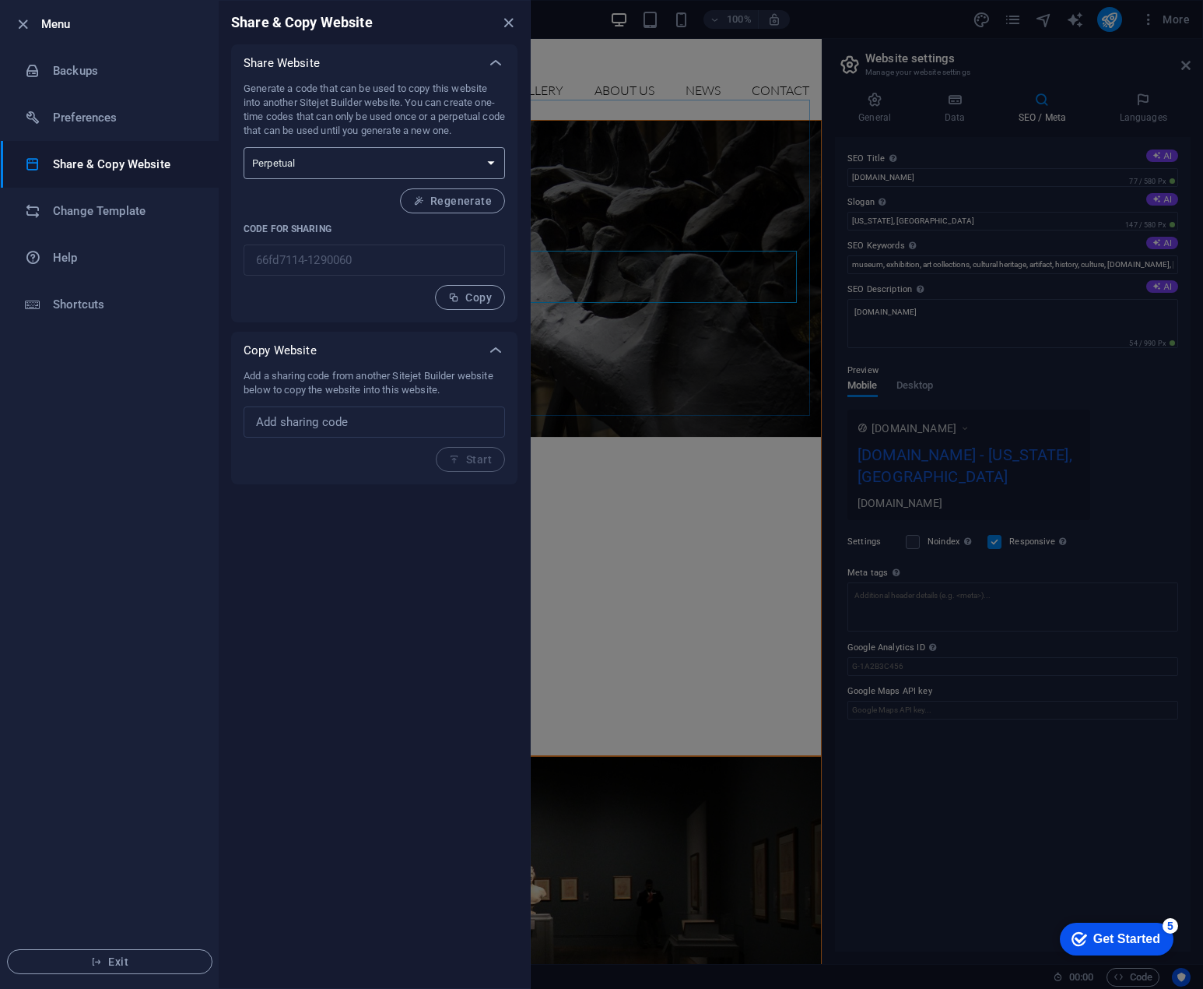
click at [479, 161] on select "One-time Perpetual" at bounding box center [375, 163] width 262 height 32
click at [111, 115] on h6 "Preferences" at bounding box center [125, 117] width 144 height 19
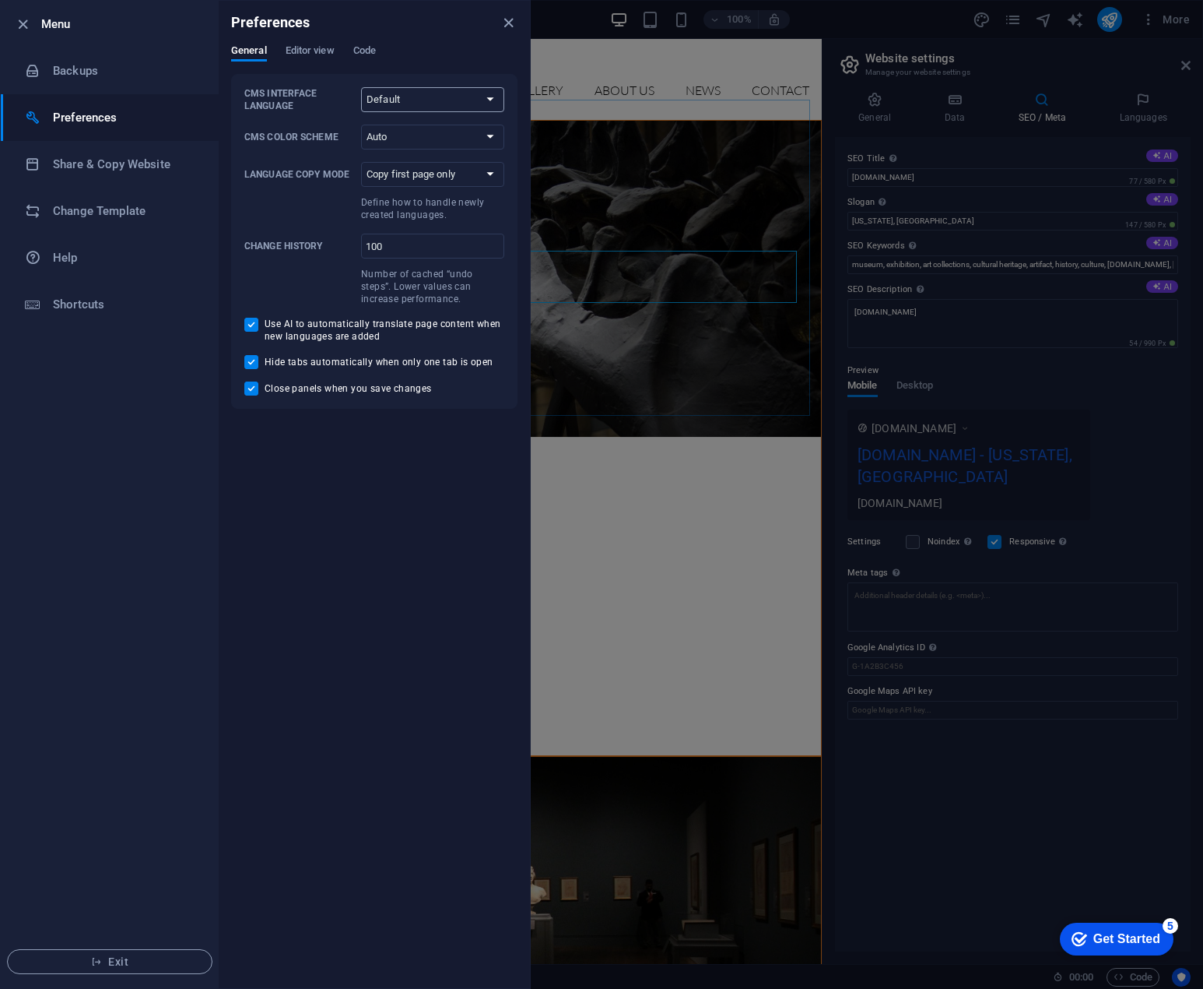
click at [500, 93] on select "Default Deutsch English Español Français Magyar Italiano Nederlands Polski Port…" at bounding box center [432, 99] width 143 height 25
click at [498, 97] on select "Default Deutsch English Español Français Magyar Italiano Nederlands Polski Port…" at bounding box center [432, 99] width 143 height 25
click at [486, 179] on select "Copy first page only Copy all pages" at bounding box center [432, 174] width 143 height 25
